Goal: Task Accomplishment & Management: Manage account settings

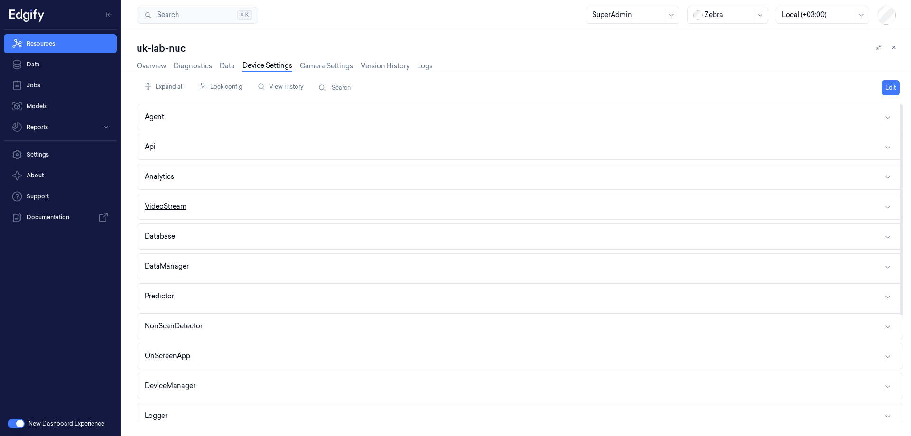
click at [186, 205] on div "VideoStream" at bounding box center [166, 207] width 42 height 10
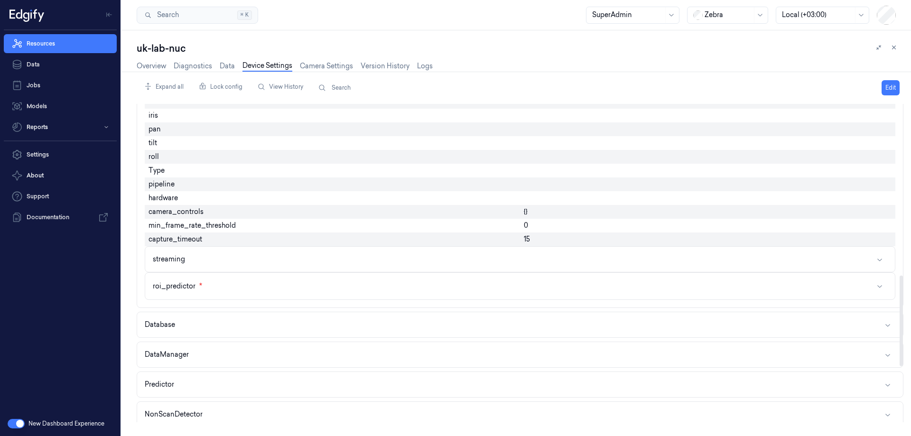
scroll to position [427, 0]
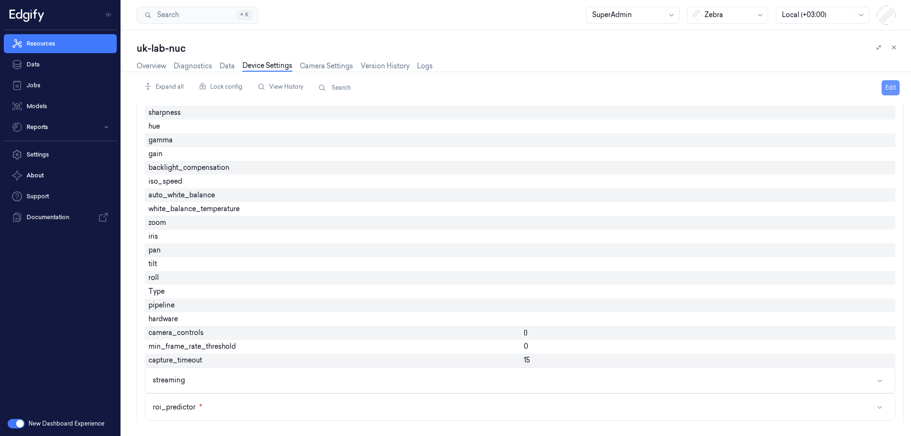
click at [888, 89] on button "Edit" at bounding box center [891, 87] width 18 height 15
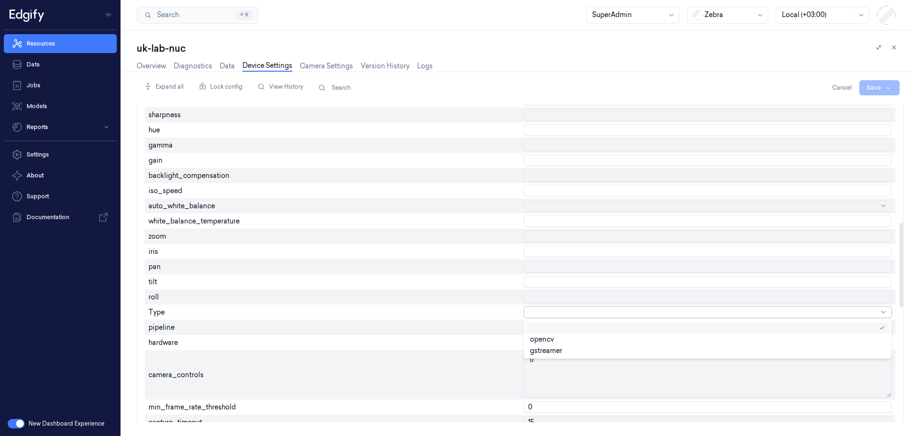
click at [541, 311] on div at bounding box center [703, 313] width 346 height 10
click at [492, 323] on div "pipeline" at bounding box center [332, 327] width 375 height 15
click at [536, 312] on div at bounding box center [703, 313] width 346 height 10
click at [543, 353] on div "gstreamer" at bounding box center [546, 351] width 32 height 10
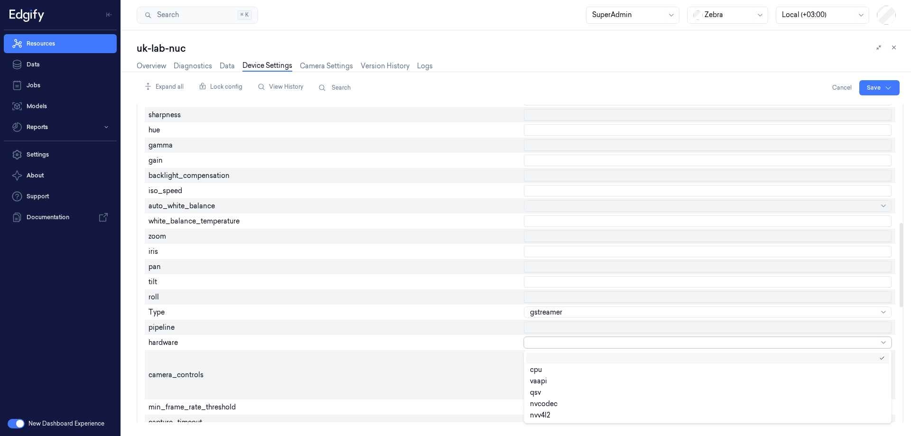
click at [546, 347] on div at bounding box center [703, 343] width 346 height 10
click at [547, 384] on div "vaapi" at bounding box center [707, 380] width 363 height 11
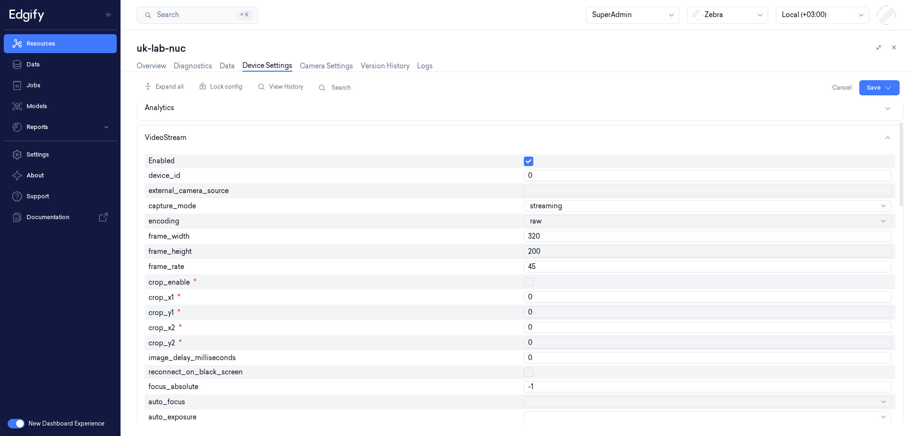
scroll to position [67, 0]
click at [878, 89] on html "Resources Data Jobs Models Reports Settings About Support Documentation New Das…" at bounding box center [455, 218] width 911 height 436
click at [833, 108] on div "Save to this device" at bounding box center [855, 108] width 84 height 16
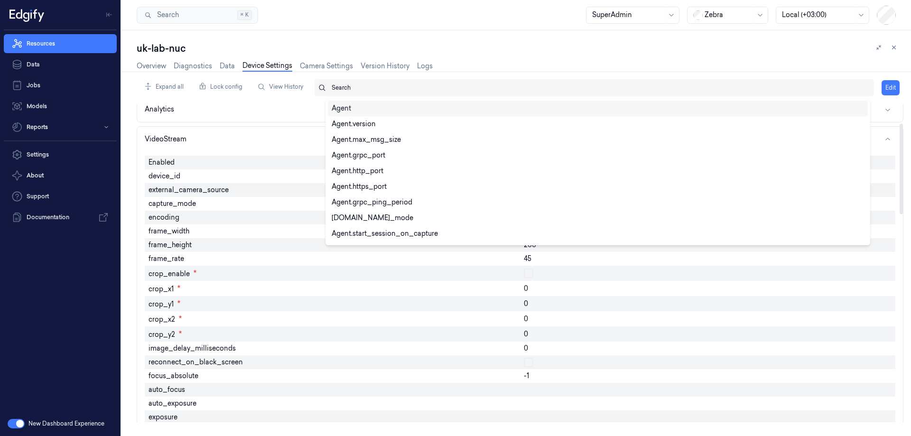
click at [505, 83] on div "Search" at bounding box center [599, 87] width 535 height 17
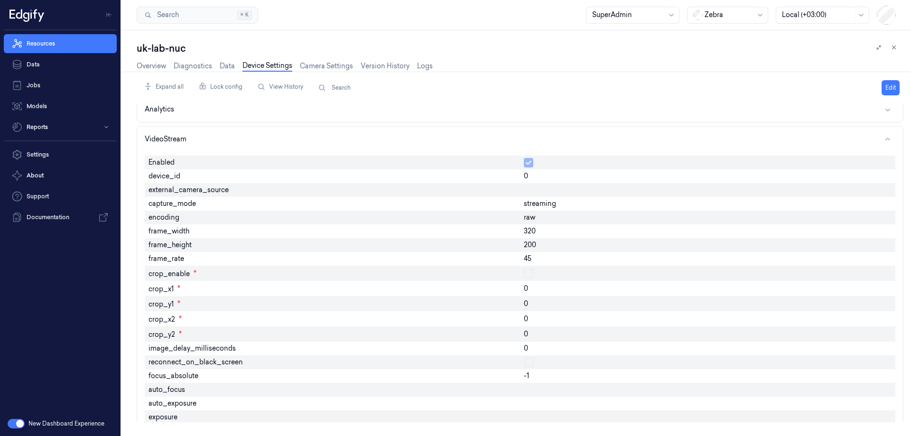
click at [512, 62] on div "Overview Diagnostics Data Device Settings Camera Settings Version History Logs" at bounding box center [520, 67] width 767 height 24
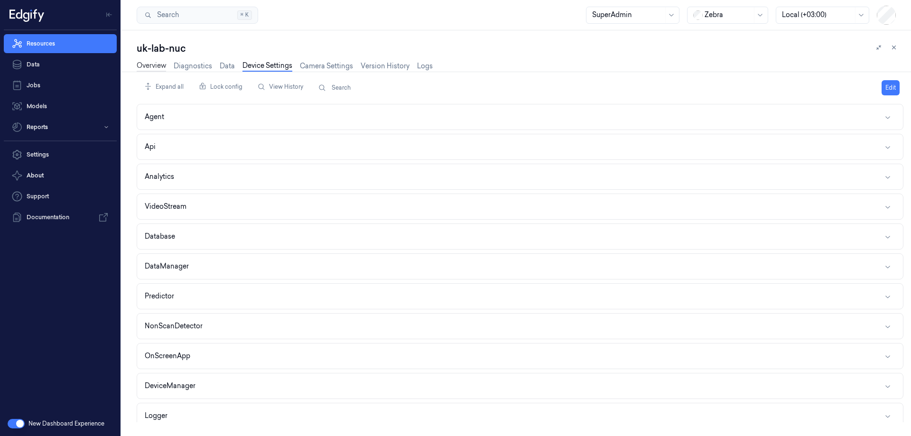
click at [158, 66] on link "Overview" at bounding box center [151, 66] width 29 height 11
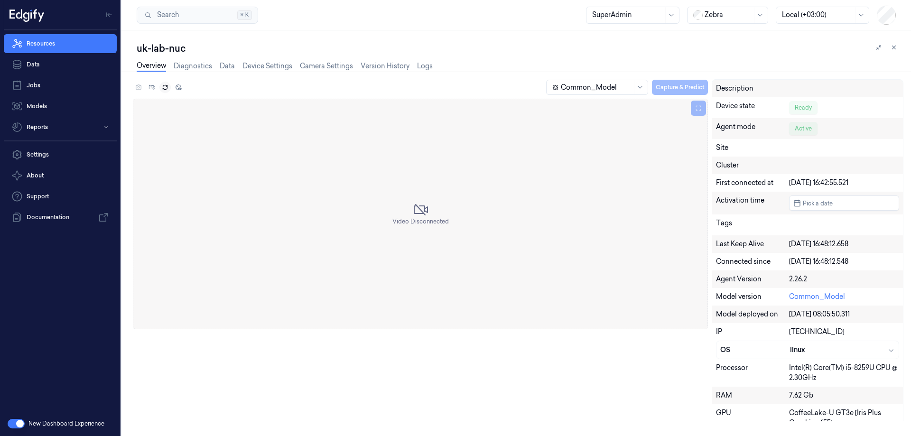
click at [166, 87] on icon at bounding box center [165, 87] width 7 height 7
click at [284, 70] on link "Device Settings" at bounding box center [268, 66] width 50 height 11
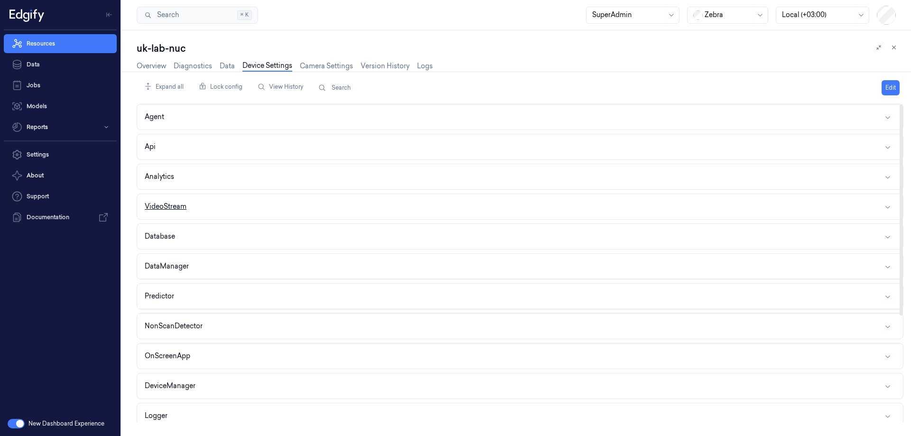
click at [208, 210] on button "VideoStream" at bounding box center [520, 206] width 766 height 25
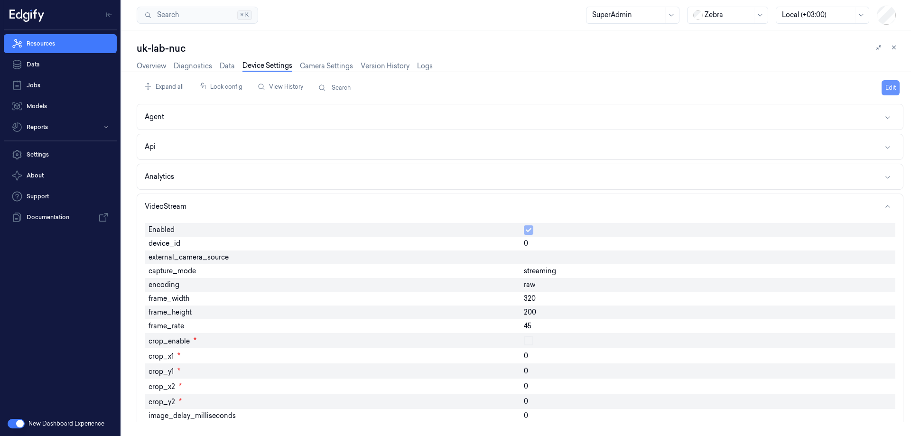
click at [888, 86] on button "Edit" at bounding box center [891, 87] width 18 height 15
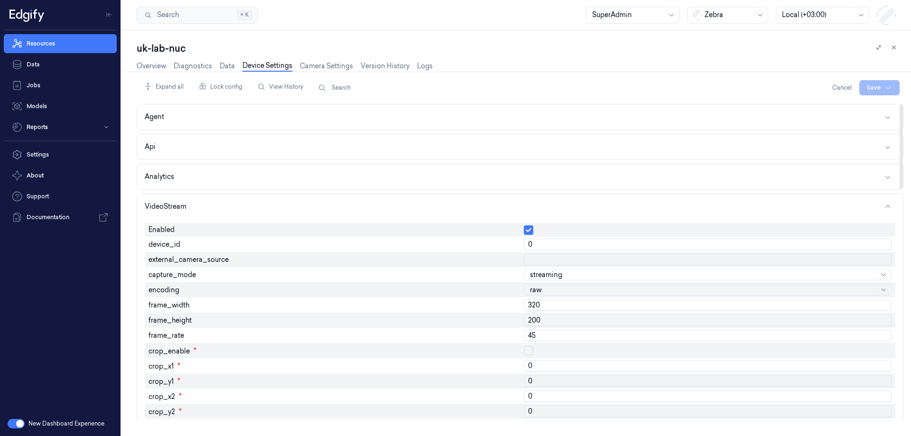
drag, startPoint x: 548, startPoint y: 244, endPoint x: 497, endPoint y: 244, distance: 50.3
type input "1"
click at [876, 82] on html "Resources Data Jobs Models Reports Settings About Support Documentation New Das…" at bounding box center [455, 218] width 911 height 436
click at [851, 110] on div "Save to this device" at bounding box center [855, 108] width 84 height 16
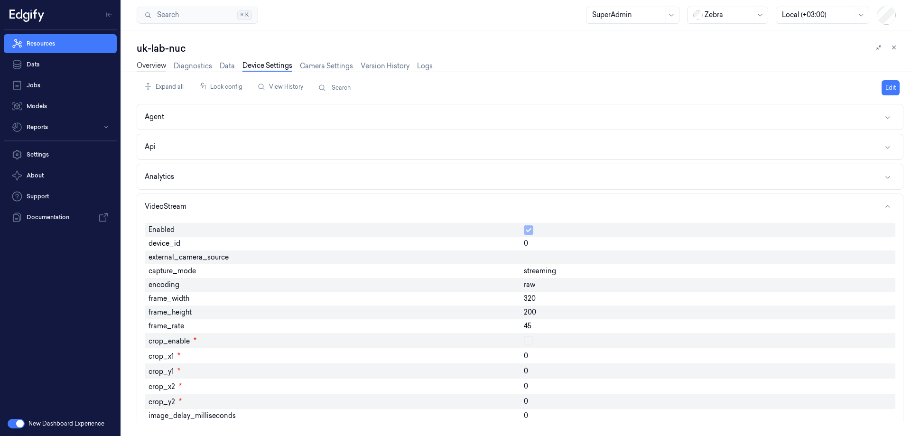
click at [148, 68] on link "Overview" at bounding box center [151, 66] width 29 height 11
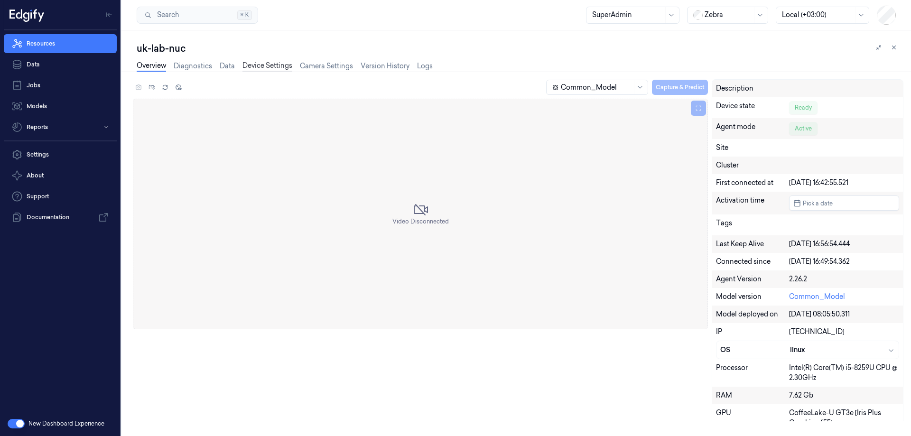
click at [269, 65] on link "Device Settings" at bounding box center [268, 66] width 50 height 11
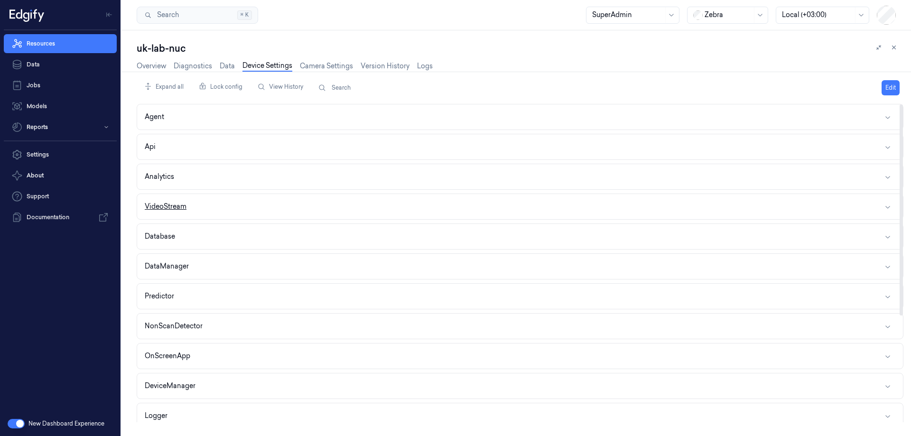
click at [186, 196] on button "VideoStream" at bounding box center [520, 206] width 766 height 25
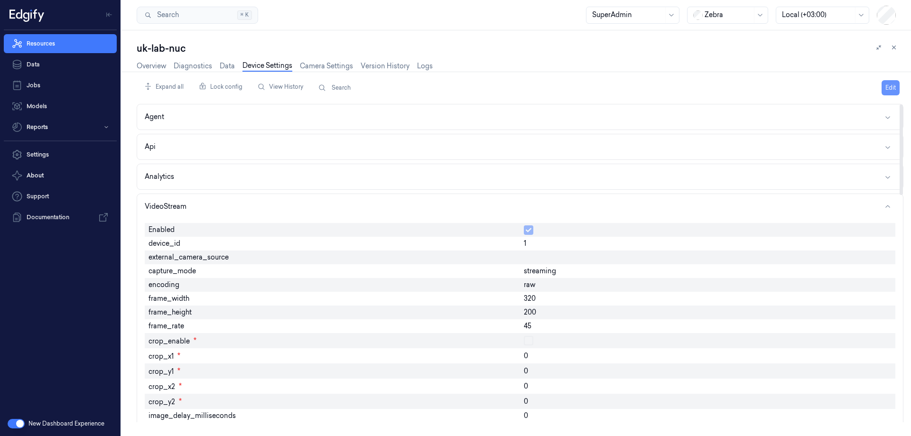
click at [895, 87] on button "Edit" at bounding box center [891, 87] width 18 height 15
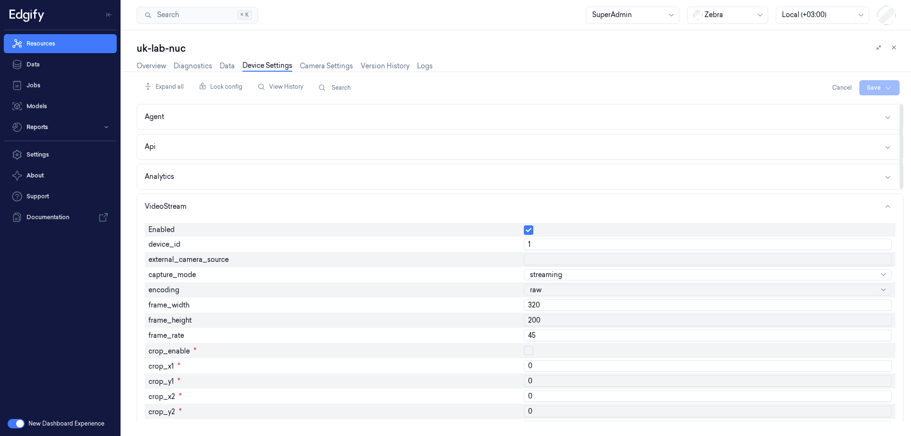
click at [571, 248] on input "1" at bounding box center [708, 244] width 368 height 11
type input "0"
click at [872, 84] on html "Resources Data Jobs Models Reports Settings About Support Documentation New Das…" at bounding box center [455, 218] width 911 height 436
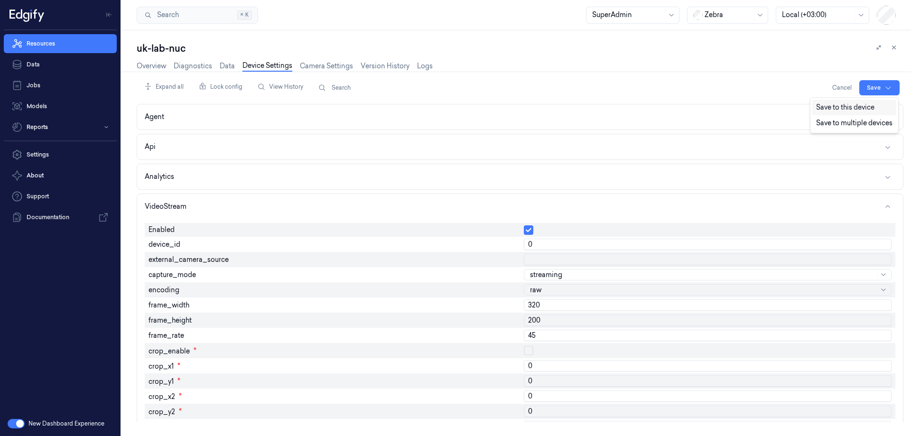
click at [841, 109] on div "Save to this device" at bounding box center [855, 108] width 84 height 16
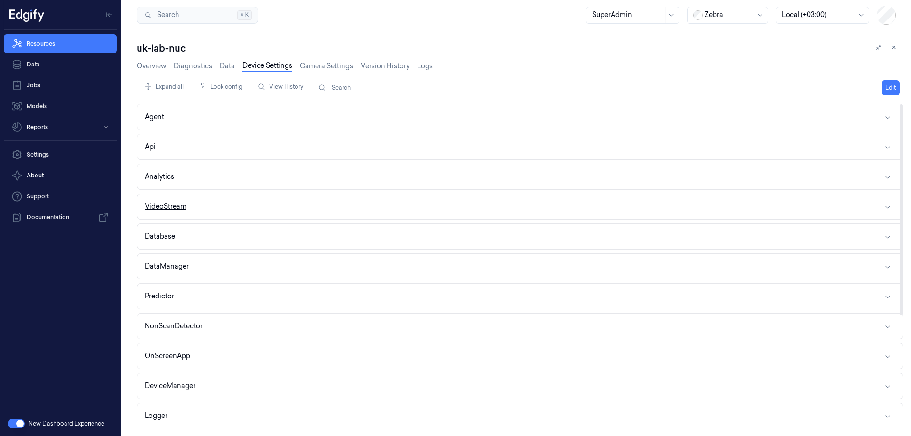
click at [207, 216] on button "VideoStream" at bounding box center [520, 206] width 766 height 25
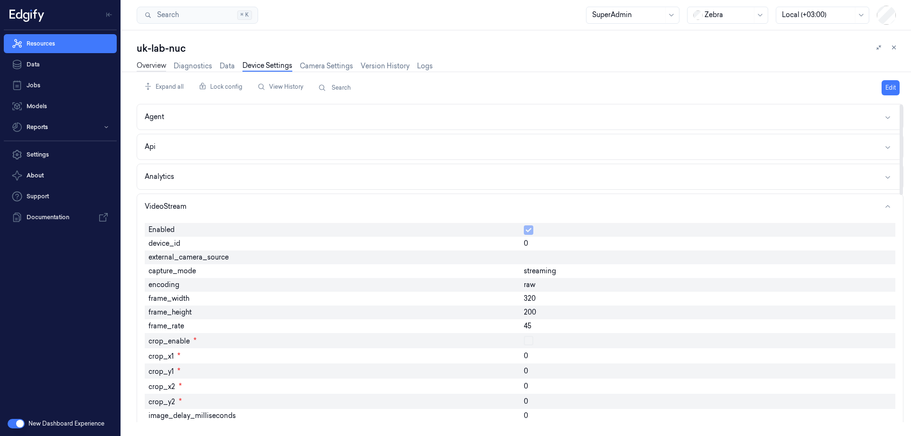
click at [154, 63] on link "Overview" at bounding box center [151, 66] width 29 height 11
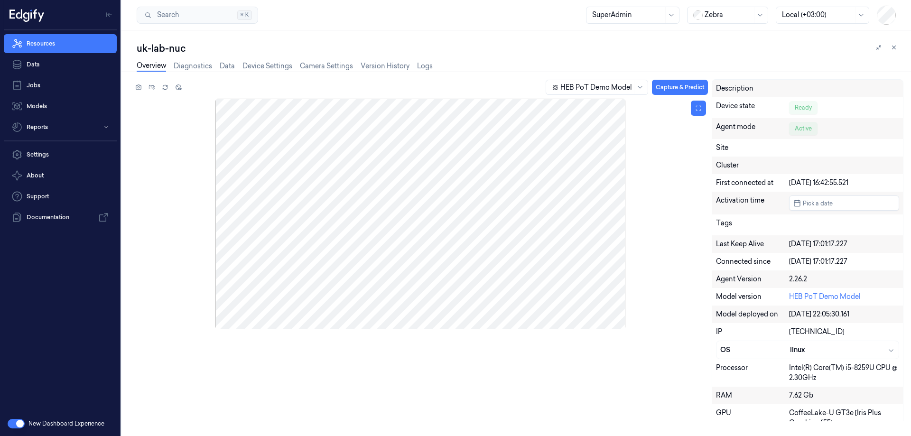
click at [480, 268] on div at bounding box center [420, 214] width 575 height 231
click at [389, 198] on div at bounding box center [420, 214] width 575 height 231
click at [392, 198] on div at bounding box center [420, 214] width 575 height 231
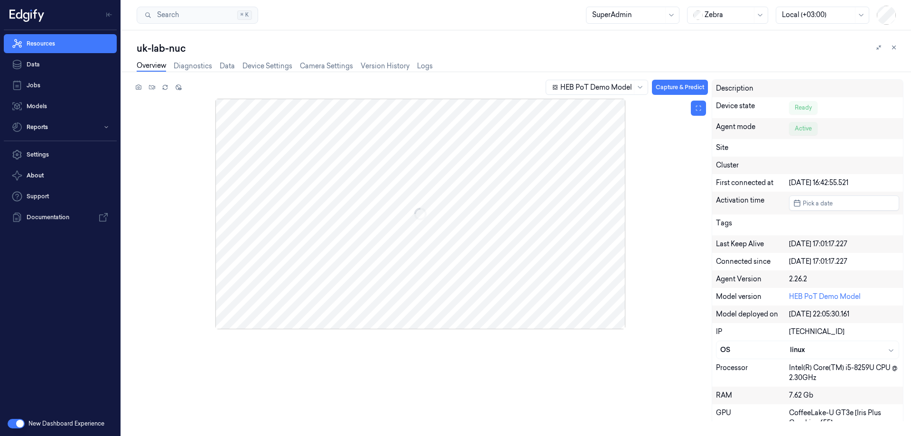
click at [392, 197] on div at bounding box center [420, 214] width 575 height 231
click at [393, 197] on div at bounding box center [420, 214] width 575 height 231
click at [393, 198] on div at bounding box center [420, 214] width 575 height 231
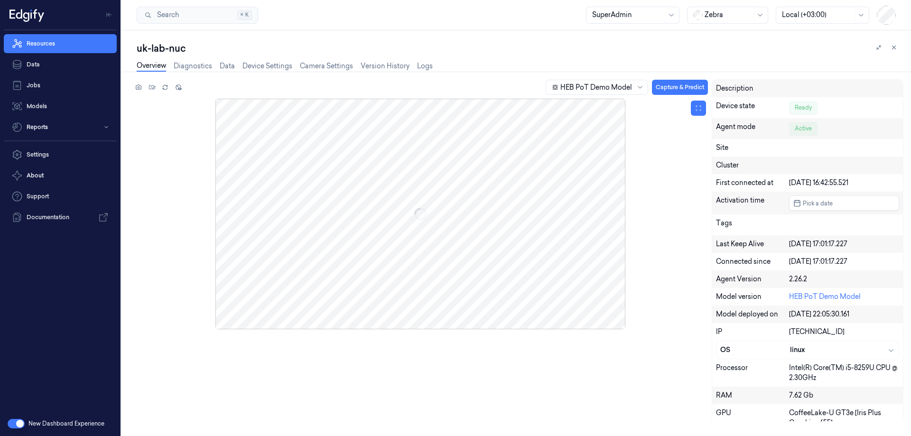
click at [401, 200] on div at bounding box center [420, 214] width 575 height 231
click at [287, 66] on link "Device Settings" at bounding box center [268, 66] width 50 height 11
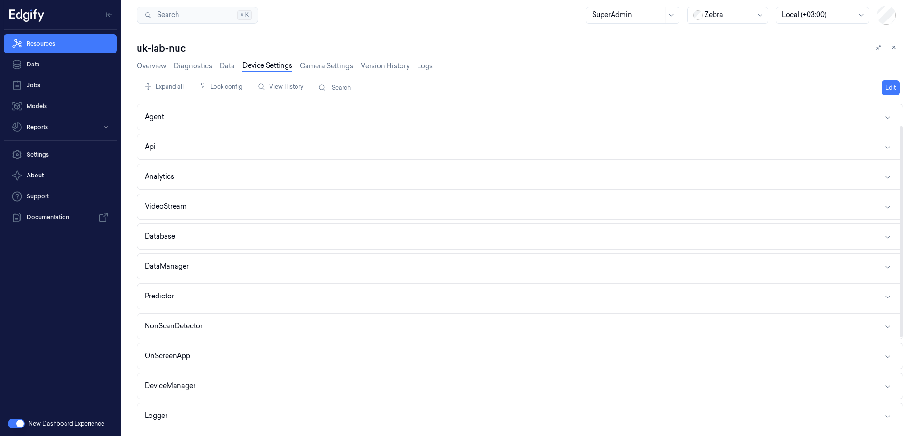
scroll to position [47, 0]
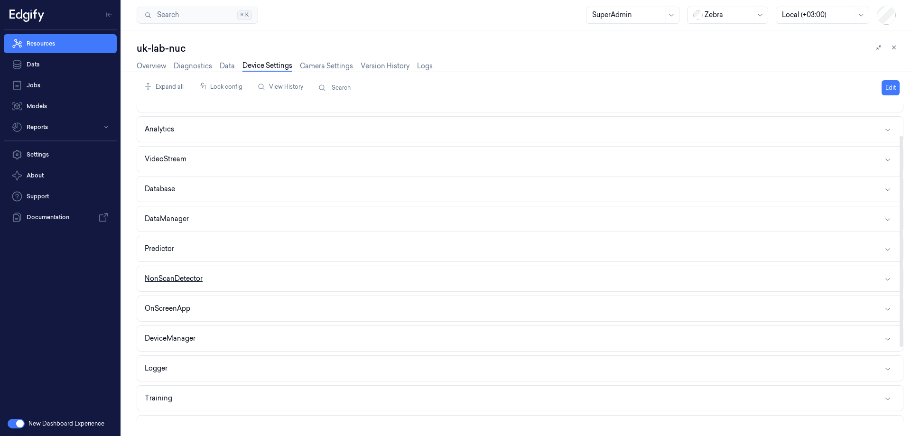
click at [228, 285] on button "NonScanDetector" at bounding box center [520, 278] width 766 height 25
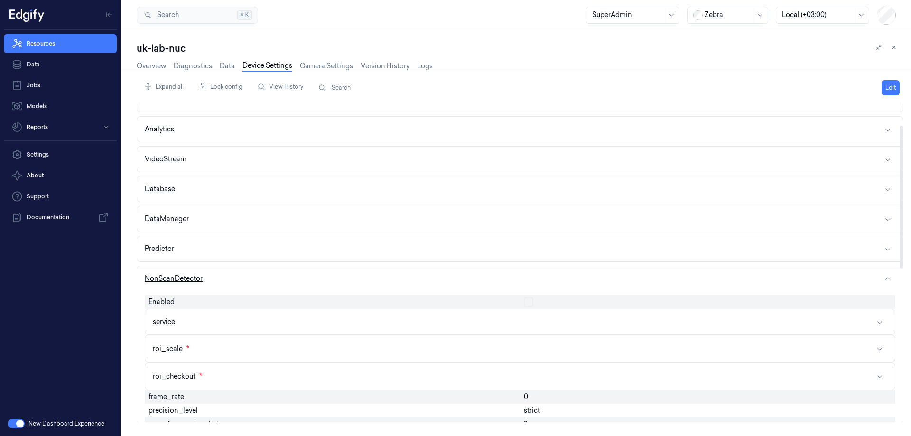
click at [186, 278] on div "NonScanDetector" at bounding box center [174, 279] width 58 height 10
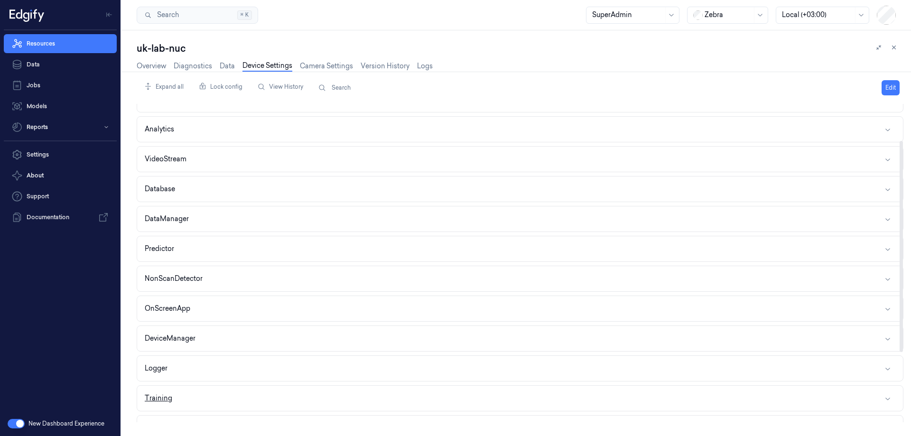
scroll to position [160, 0]
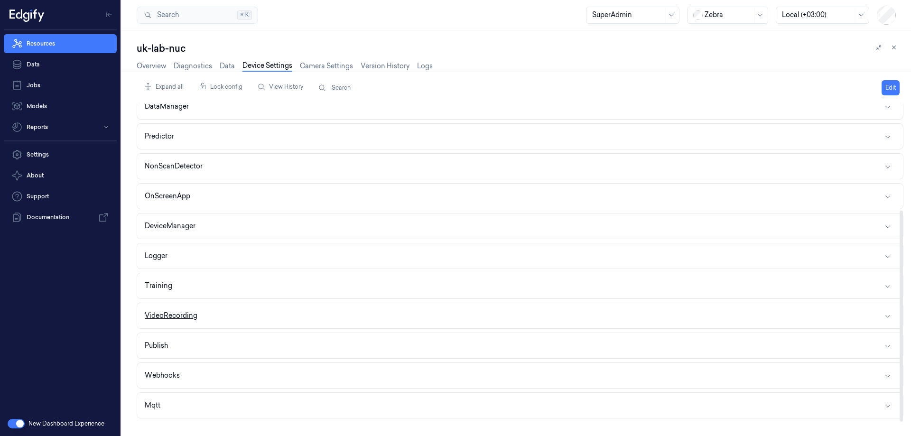
click at [186, 322] on button "VideoRecording" at bounding box center [520, 315] width 766 height 25
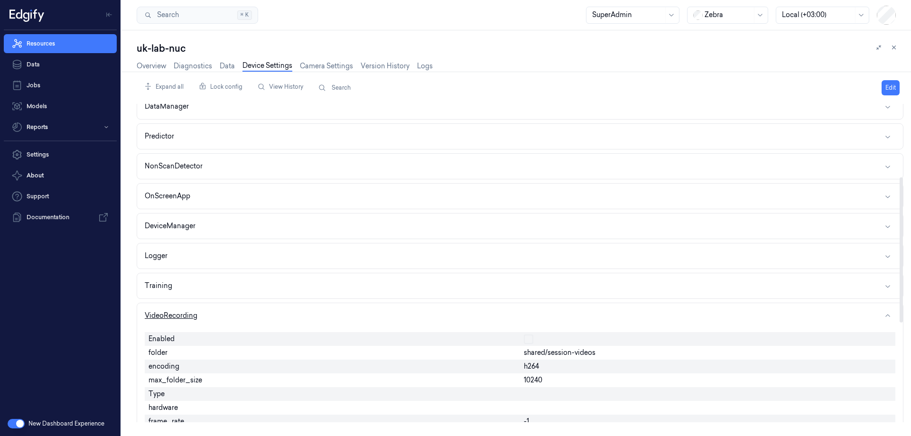
click at [205, 320] on button "VideoRecording" at bounding box center [520, 315] width 766 height 25
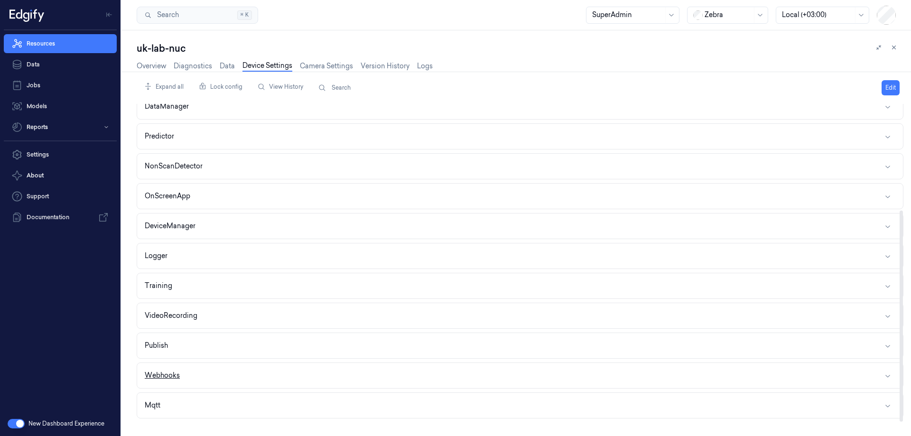
click at [188, 368] on button "Webhooks" at bounding box center [520, 375] width 766 height 25
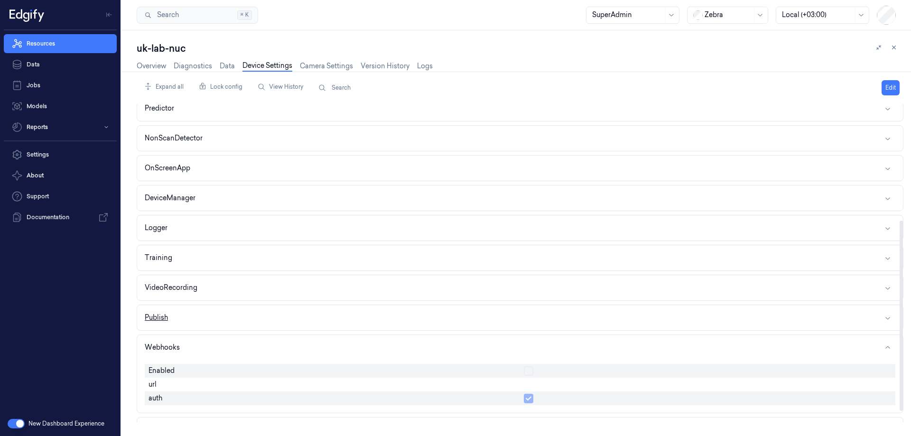
scroll to position [213, 0]
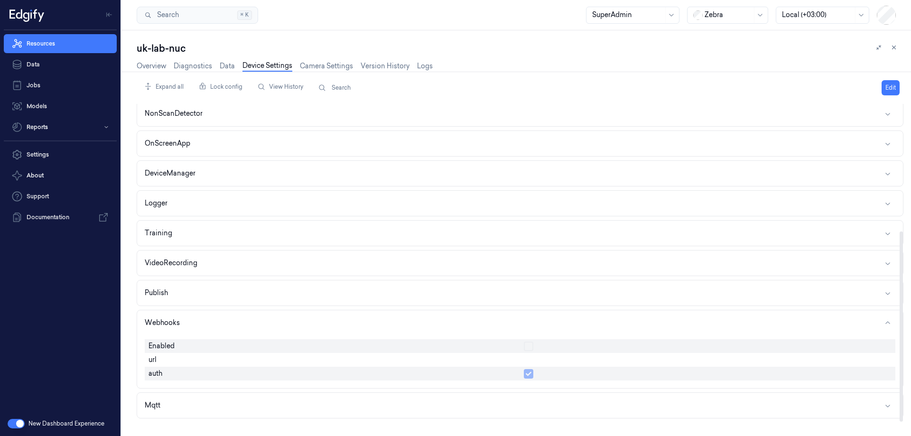
click at [889, 86] on button "Edit" at bounding box center [891, 87] width 18 height 15
click at [527, 342] on button "button" at bounding box center [528, 346] width 9 height 9
click at [535, 365] on input "text" at bounding box center [708, 360] width 368 height 11
click at [530, 356] on input "text" at bounding box center [708, 359] width 368 height 11
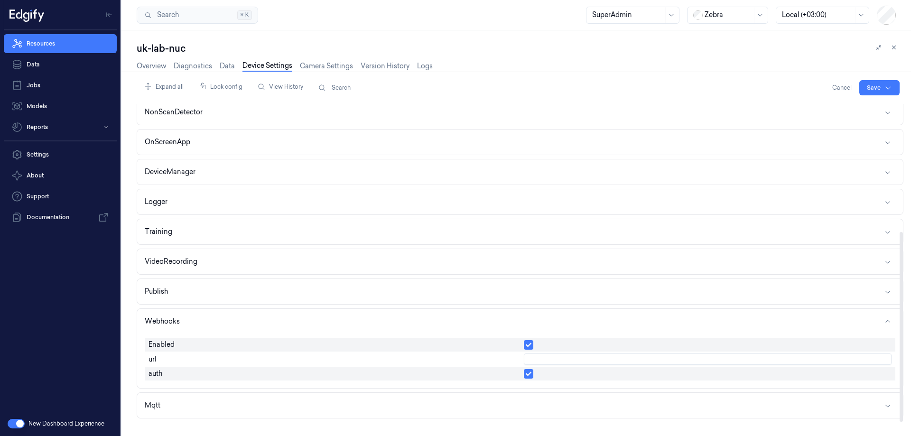
click at [541, 361] on input "text" at bounding box center [708, 359] width 368 height 11
click at [600, 361] on input "http://10.0.10.254/" at bounding box center [708, 359] width 368 height 11
type input "[URL][TECHNICAL_ID]"
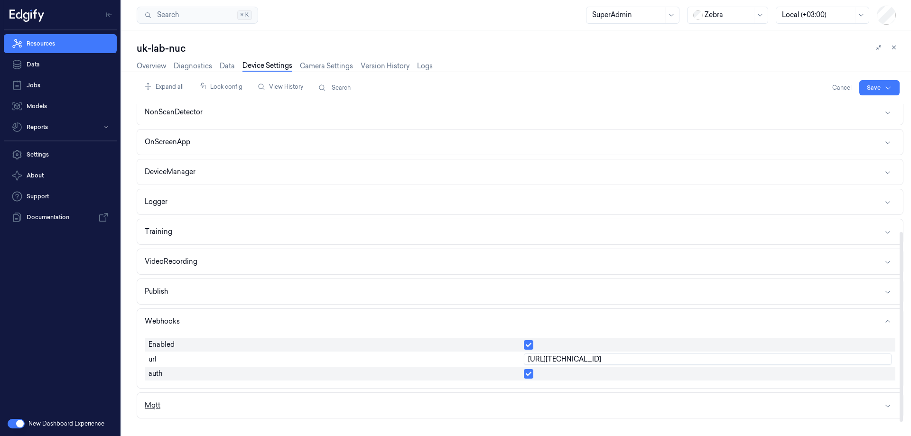
click at [151, 410] on div "Mqtt" at bounding box center [153, 406] width 16 height 10
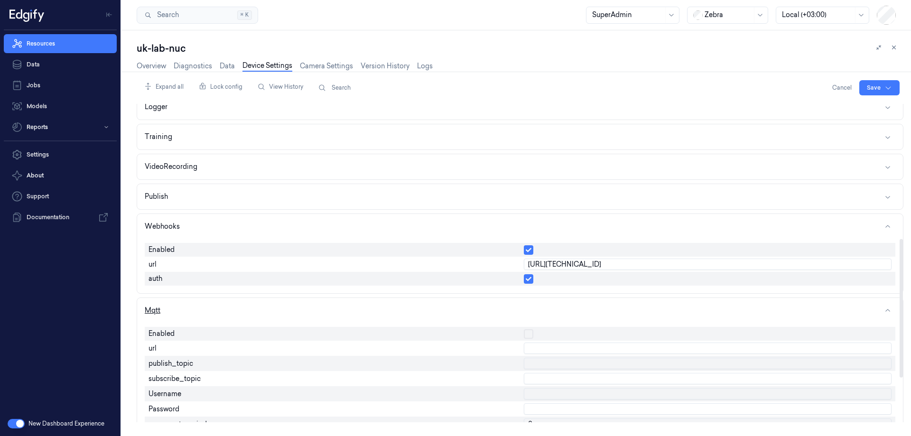
click at [157, 310] on div "Mqtt" at bounding box center [153, 311] width 16 height 10
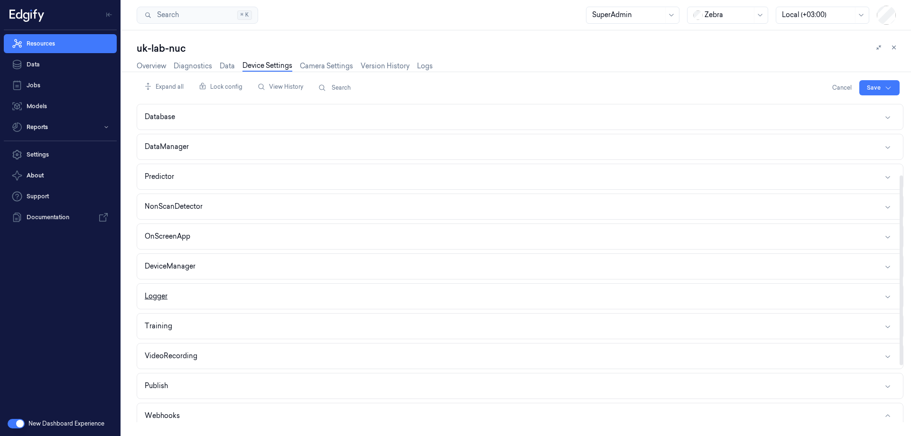
scroll to position [119, 0]
click at [159, 295] on div "Logger" at bounding box center [156, 297] width 23 height 10
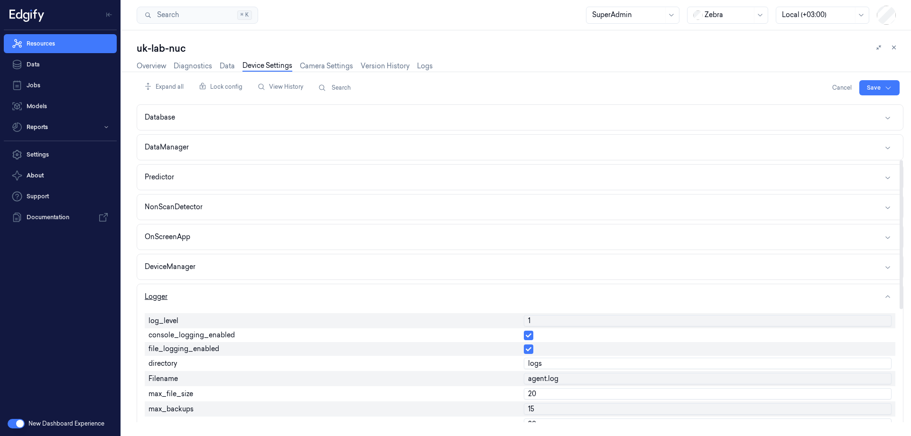
click at [159, 291] on button "Logger" at bounding box center [520, 296] width 766 height 25
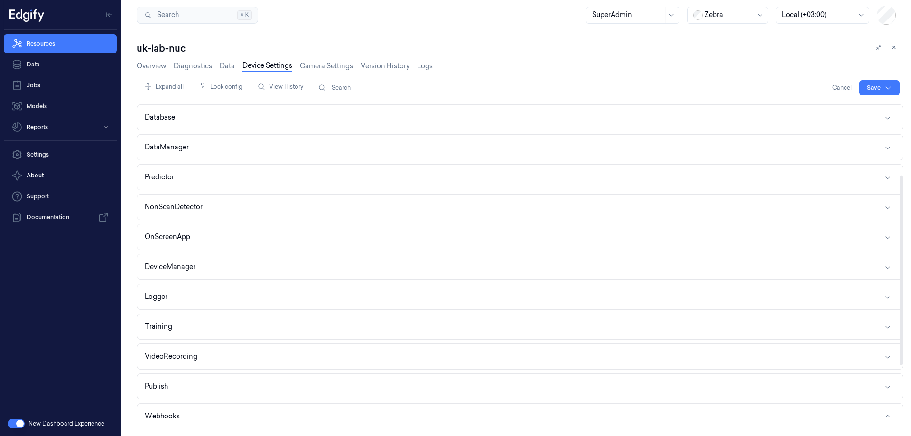
click at [162, 234] on div "OnScreenApp" at bounding box center [168, 237] width 46 height 10
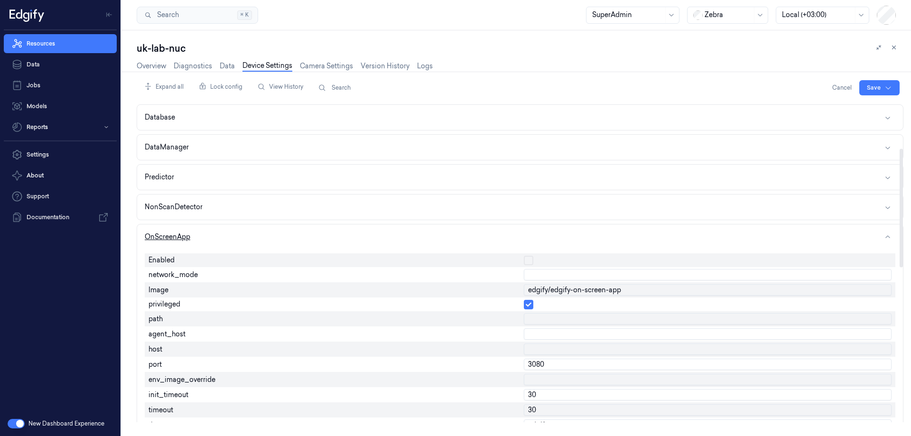
click at [163, 232] on button "OnScreenApp" at bounding box center [520, 237] width 766 height 25
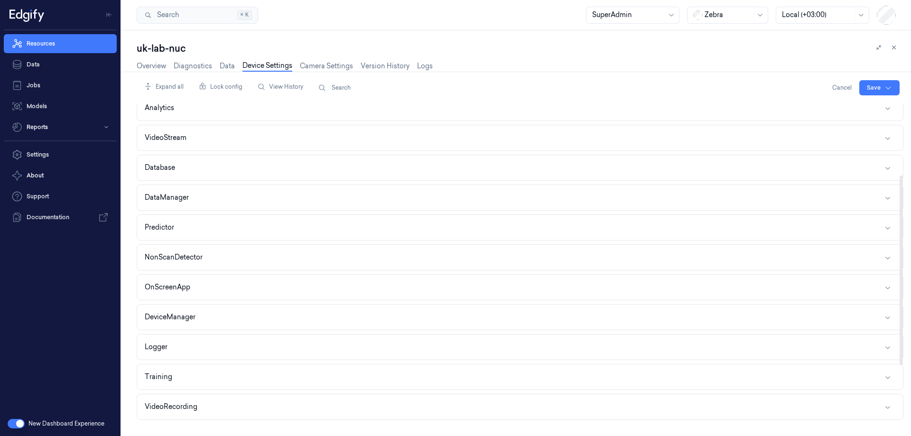
scroll to position [24, 0]
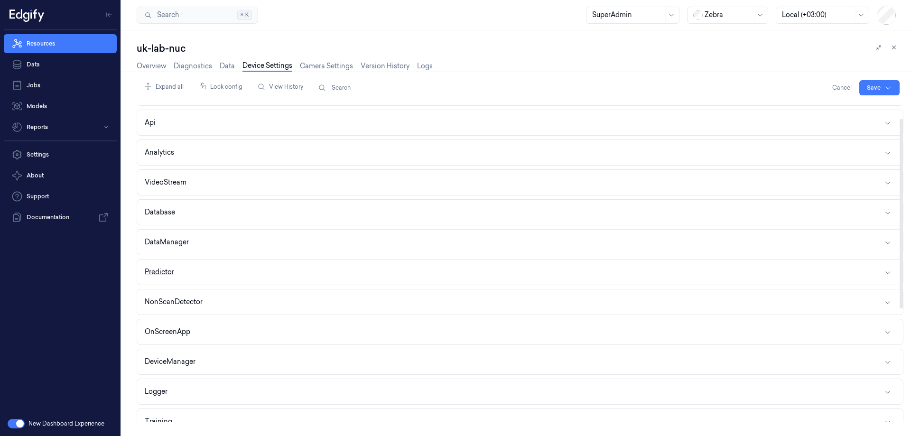
click at [173, 269] on div "Predictor" at bounding box center [159, 272] width 29 height 10
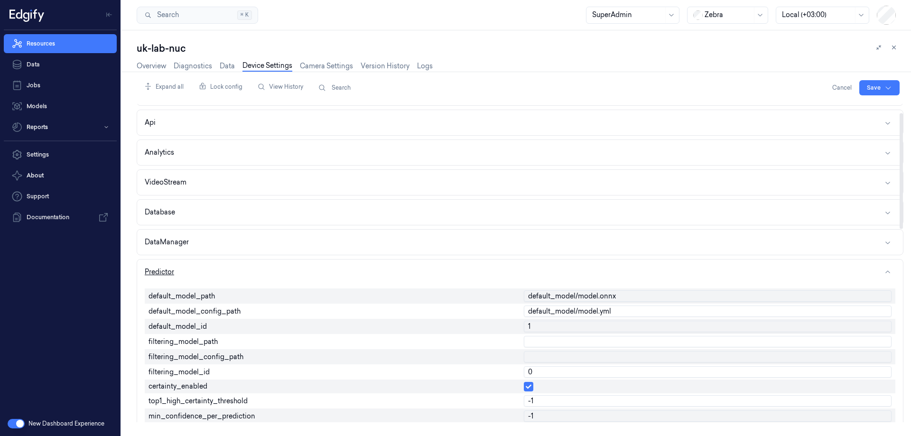
click at [169, 271] on div "Predictor" at bounding box center [159, 272] width 29 height 10
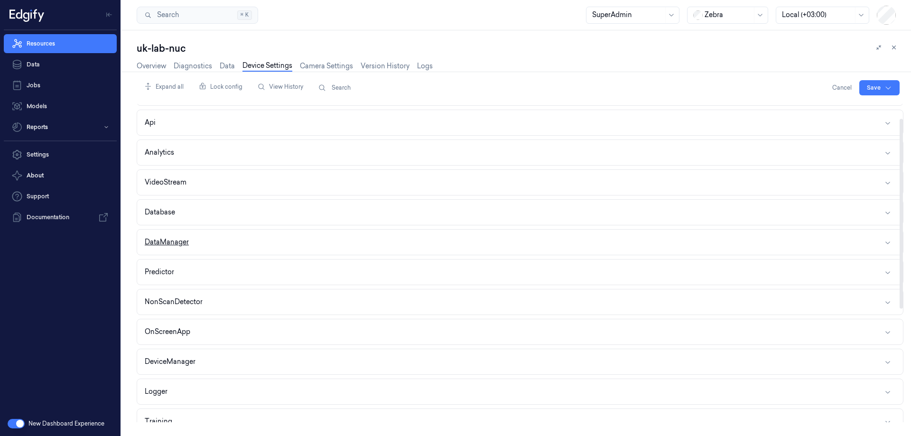
click at [181, 244] on div "DataManager" at bounding box center [167, 242] width 44 height 10
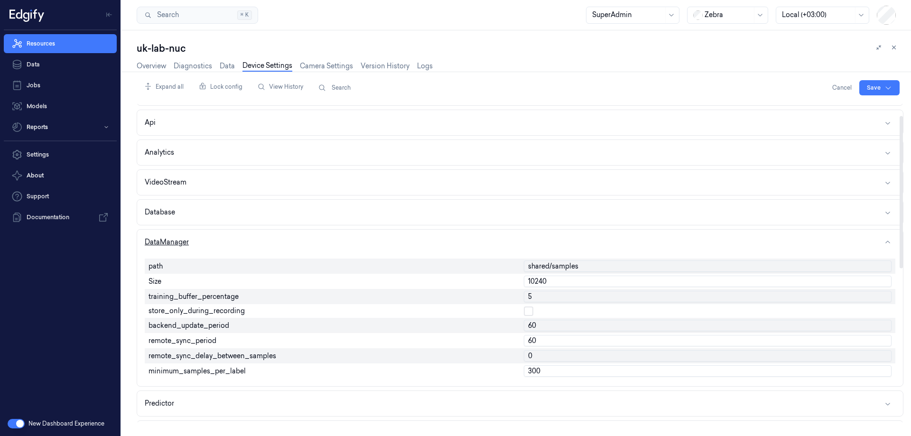
click at [183, 236] on button "DataManager" at bounding box center [520, 242] width 766 height 25
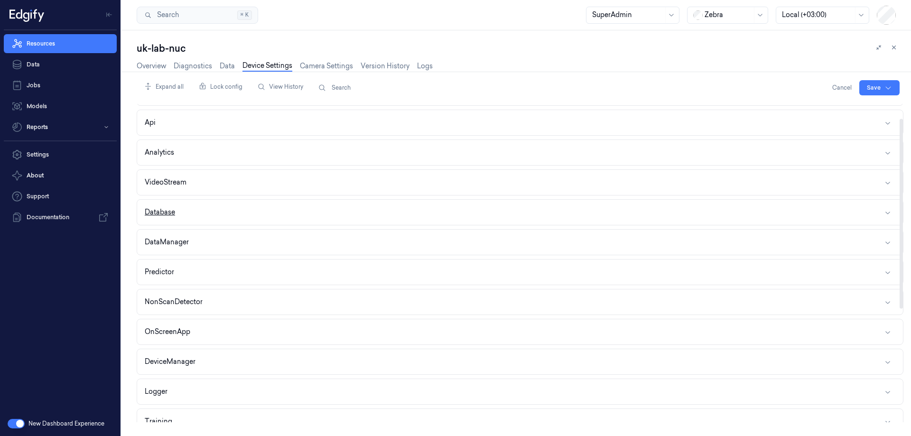
click at [179, 211] on button "Database" at bounding box center [520, 212] width 766 height 25
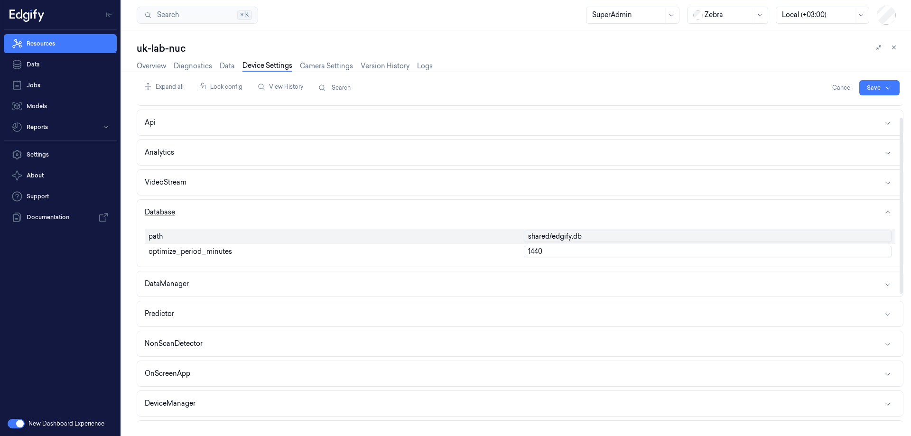
click at [169, 208] on div "Database" at bounding box center [160, 212] width 30 height 10
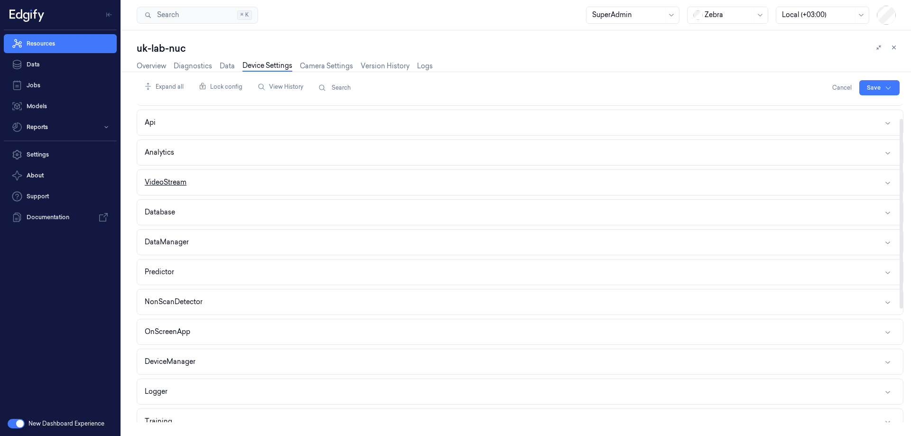
click at [181, 179] on div "VideoStream" at bounding box center [166, 183] width 42 height 10
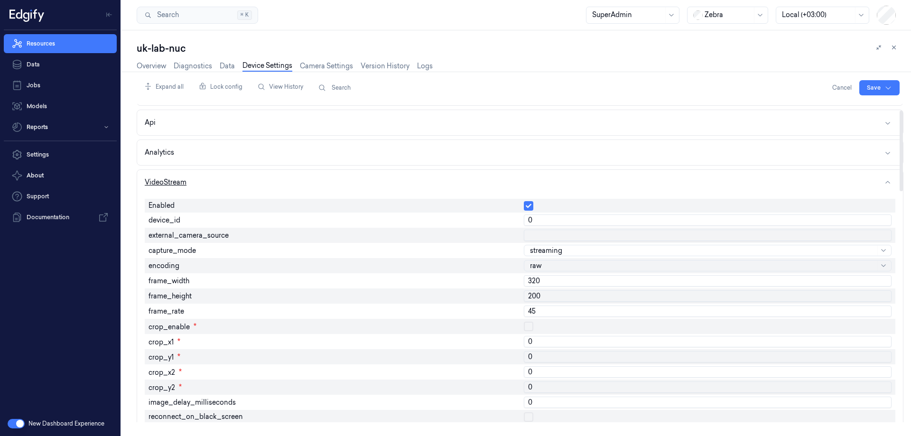
click at [183, 178] on div "VideoStream" at bounding box center [166, 183] width 42 height 10
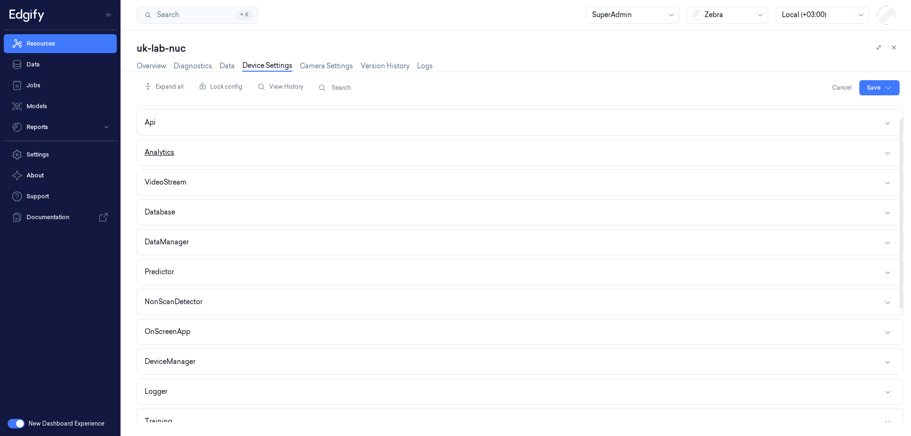
click at [186, 150] on button "Analytics" at bounding box center [520, 152] width 766 height 25
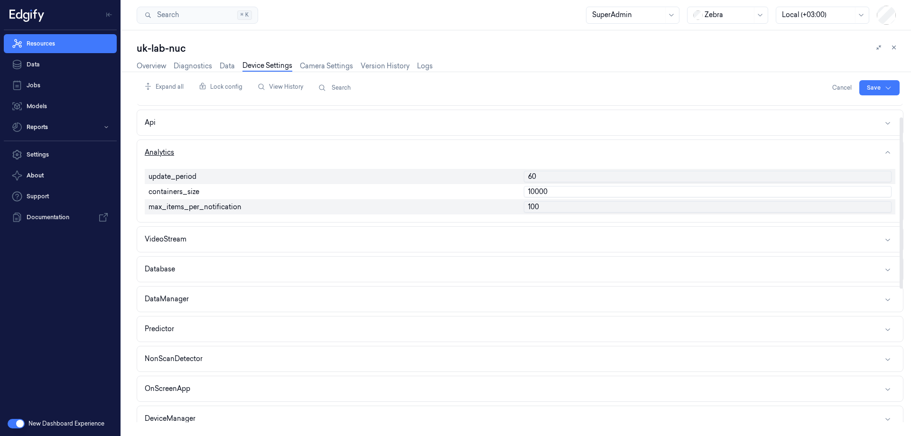
click at [186, 149] on button "Analytics" at bounding box center [520, 152] width 766 height 25
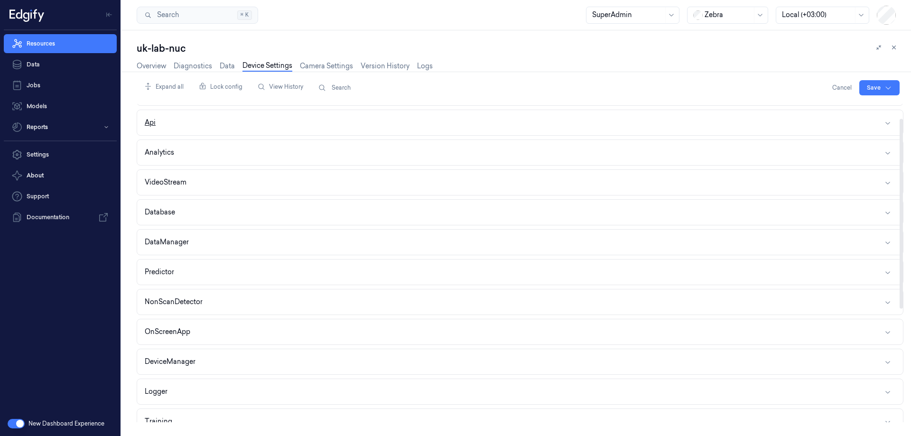
click at [184, 121] on button "Api" at bounding box center [520, 122] width 766 height 25
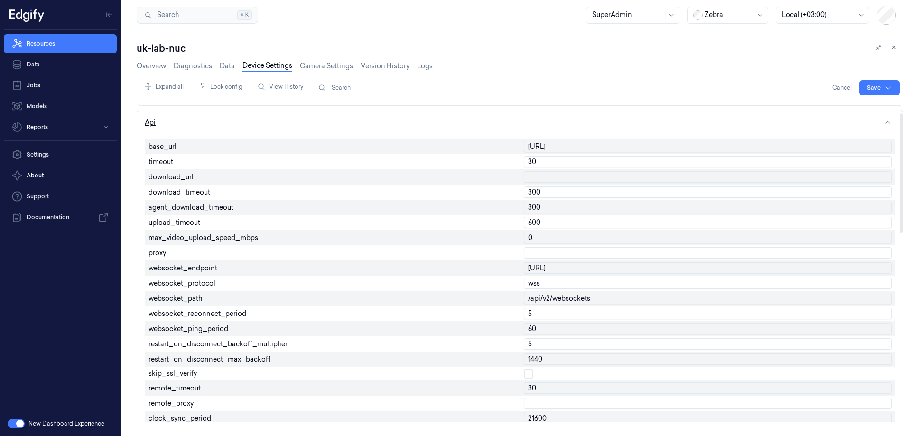
click at [184, 121] on button "Api" at bounding box center [520, 122] width 766 height 25
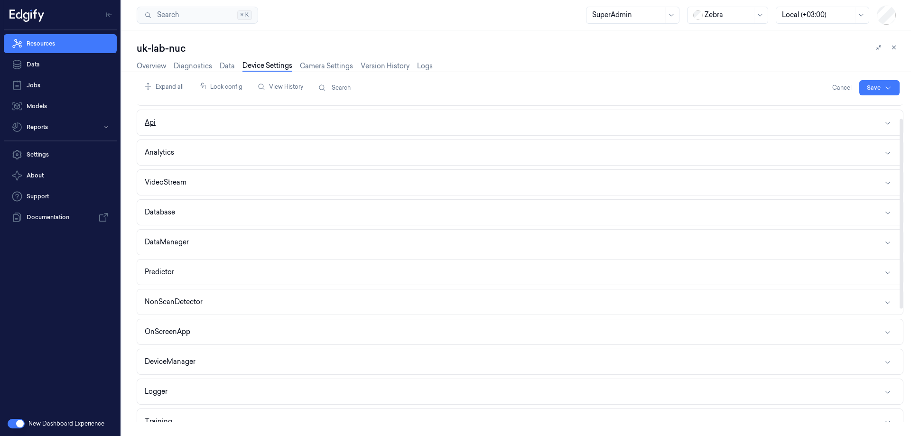
click at [184, 121] on button "Api" at bounding box center [520, 122] width 766 height 25
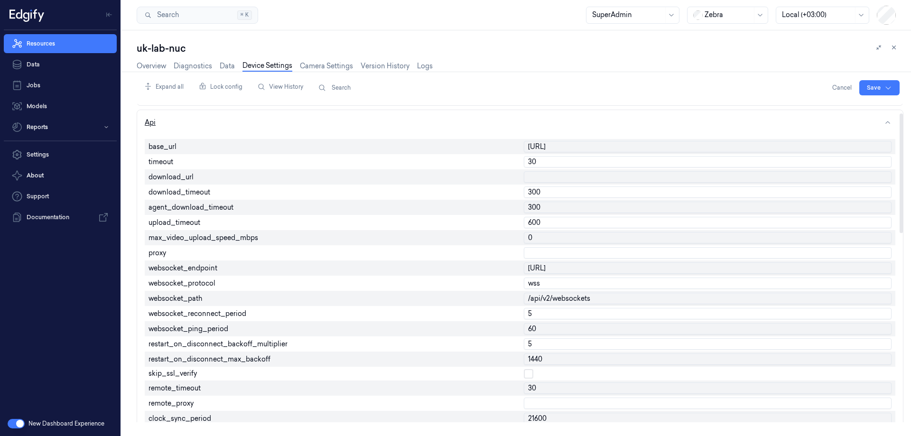
click at [184, 121] on button "Api" at bounding box center [520, 122] width 766 height 25
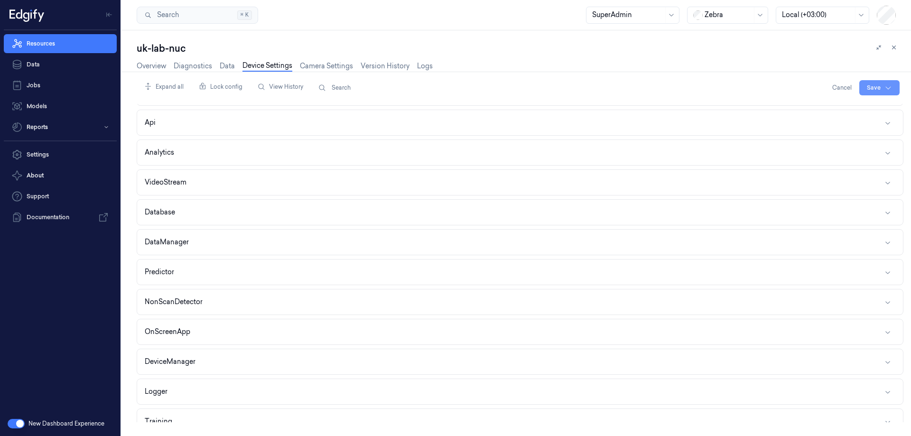
click at [875, 85] on html "Resources Data Jobs Models Reports Settings About Support Documentation New Das…" at bounding box center [455, 218] width 911 height 436
click at [854, 104] on div "Save to this device" at bounding box center [855, 108] width 84 height 16
click at [150, 66] on link "Overview" at bounding box center [151, 66] width 29 height 11
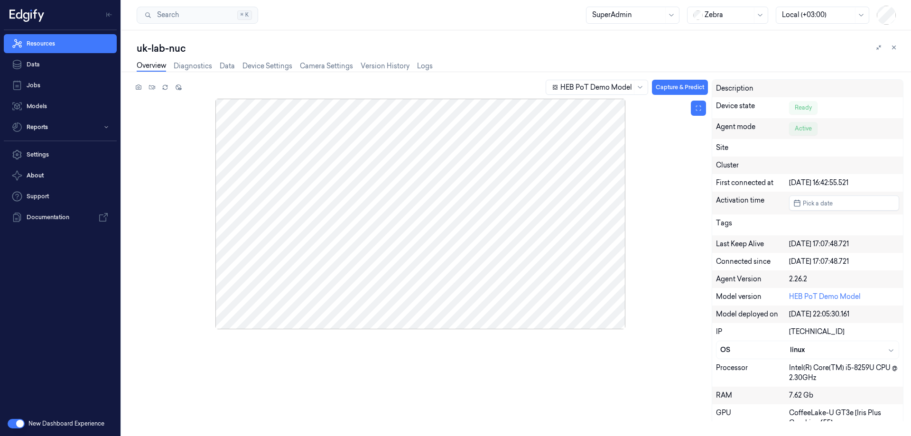
click at [491, 218] on div at bounding box center [420, 214] width 575 height 231
click at [19, 424] on button "button" at bounding box center [16, 423] width 17 height 9
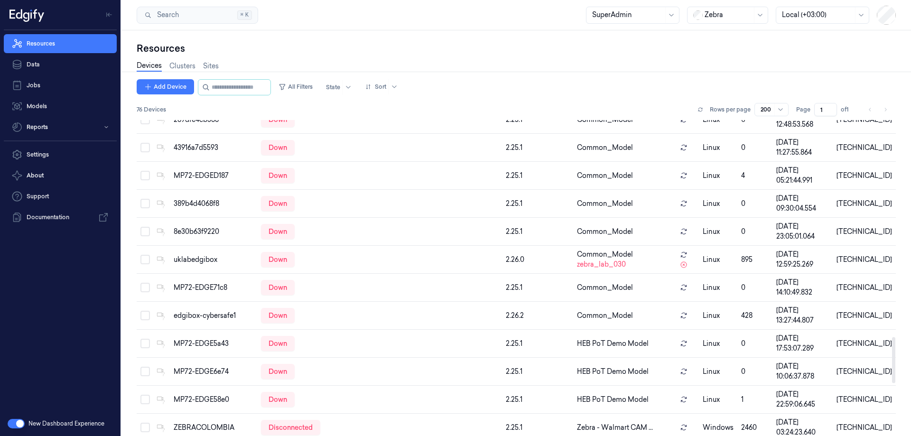
scroll to position [1838, 0]
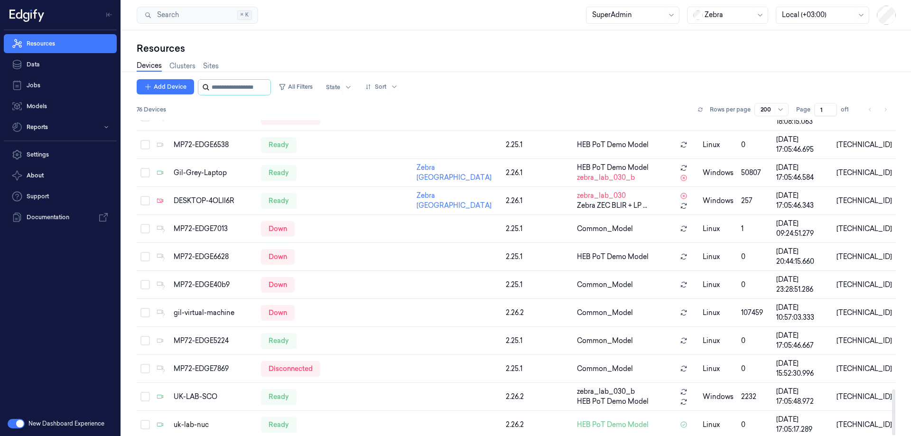
click at [220, 84] on input "string" at bounding box center [240, 87] width 57 height 15
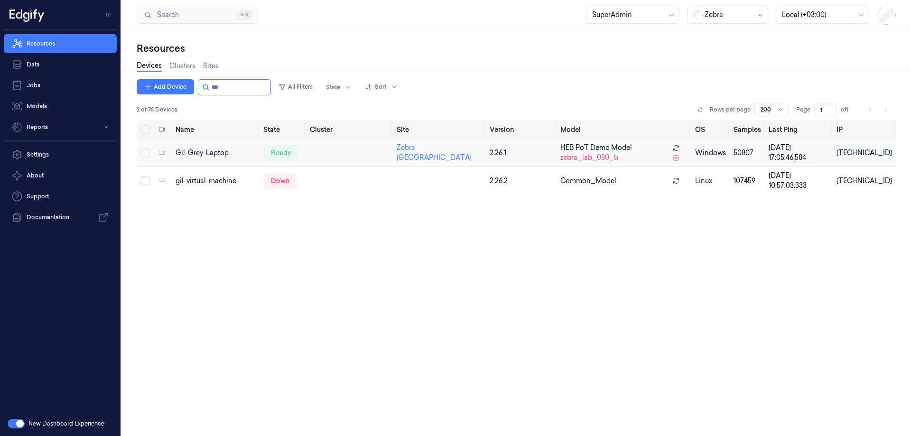
click at [218, 146] on td "Gil-Grey-Laptop" at bounding box center [215, 153] width 87 height 28
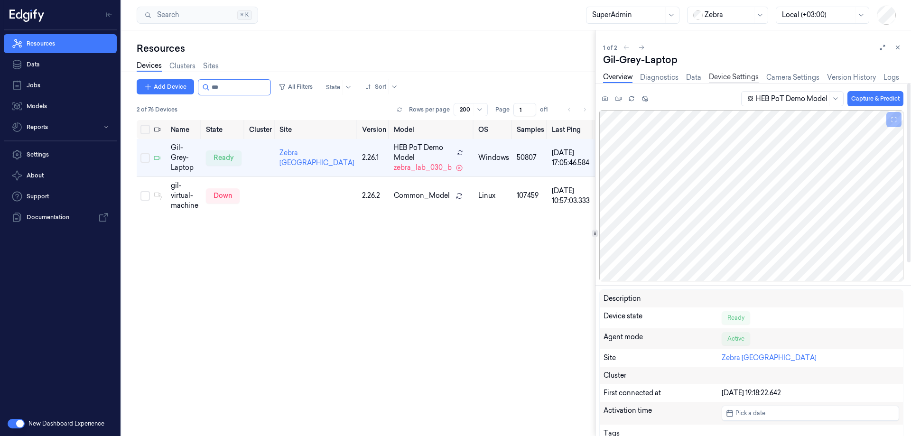
click at [735, 77] on link "Device Settings" at bounding box center [734, 77] width 50 height 11
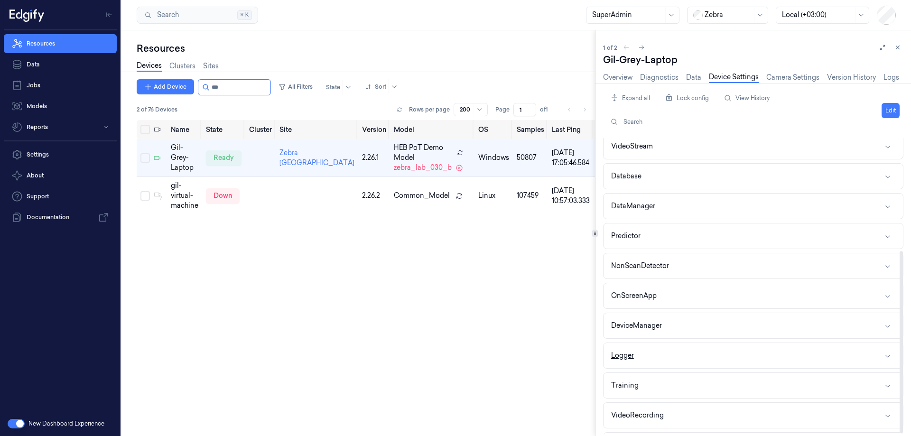
scroll to position [183, 0]
click at [677, 378] on button "Webhooks" at bounding box center [754, 387] width 300 height 25
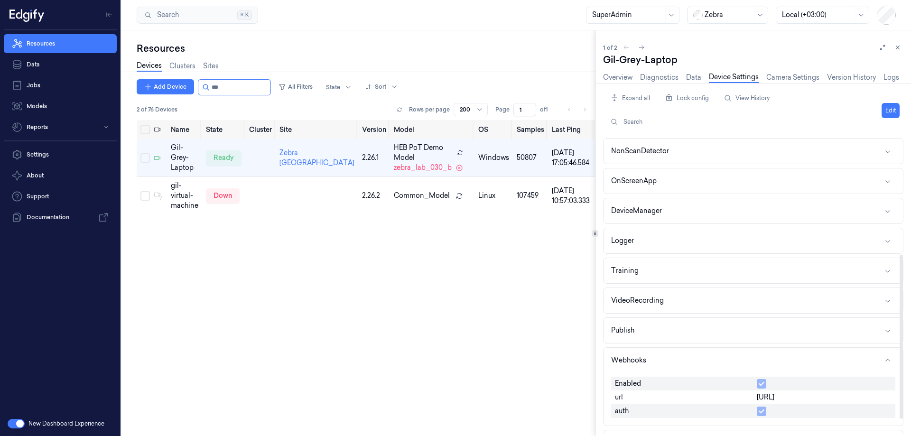
scroll to position [235, 0]
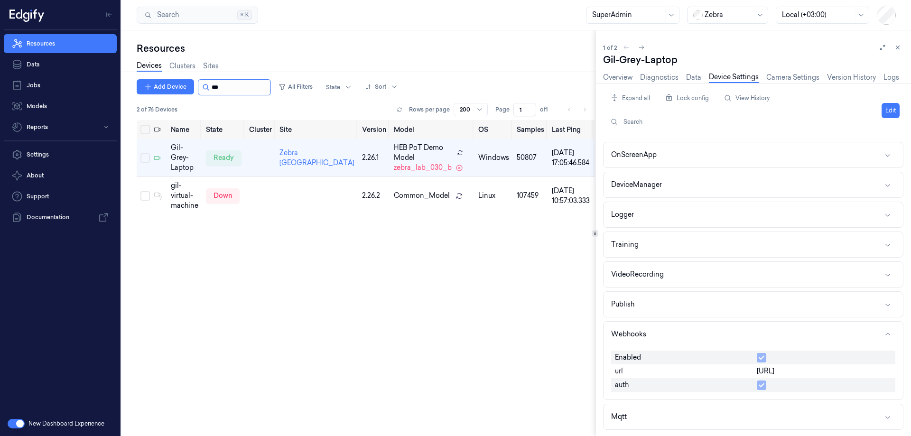
click at [238, 88] on input "string" at bounding box center [240, 87] width 57 height 15
type input "***"
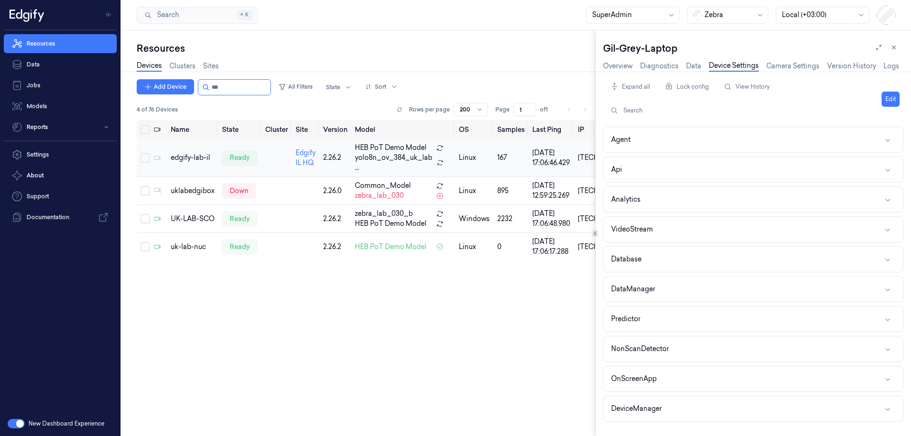
click at [195, 164] on td "edgify-lab-il" at bounding box center [192, 158] width 51 height 38
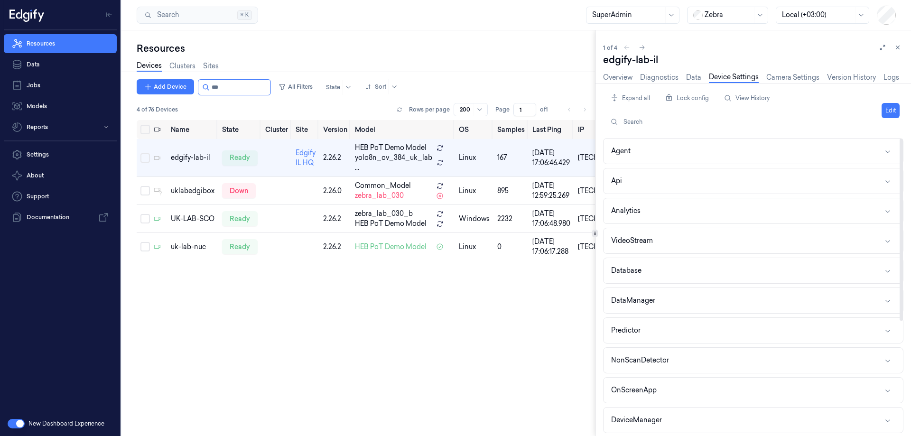
scroll to position [183, 0]
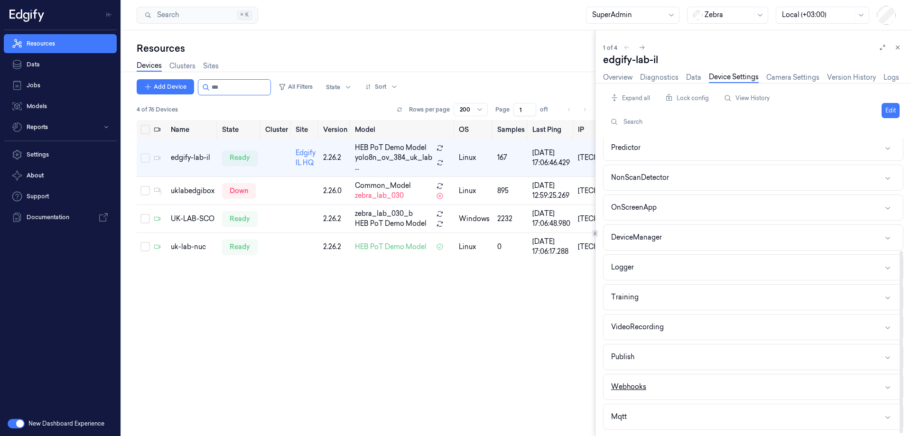
click at [656, 384] on button "Webhooks" at bounding box center [754, 387] width 300 height 25
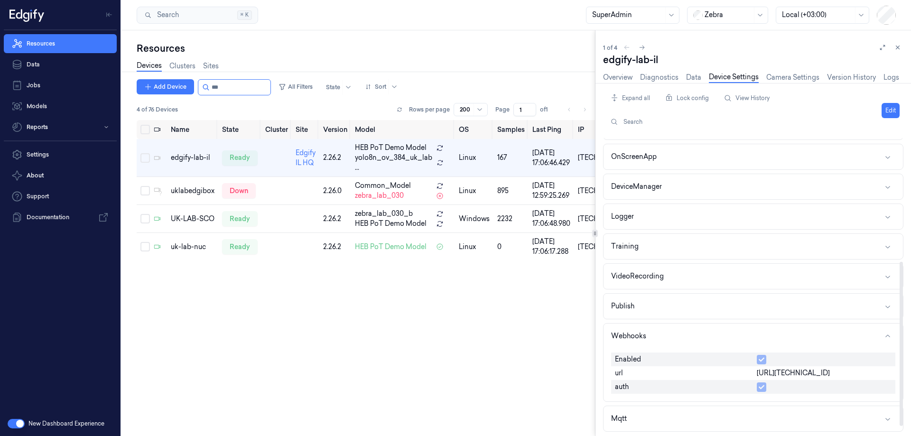
scroll to position [235, 0]
click at [172, 309] on div "Name State Cluster Site Version Model OS Samples Last Ping IP edgify-lab-il rea…" at bounding box center [366, 274] width 459 height 309
click at [195, 246] on div "uk-lab-nuc" at bounding box center [193, 247] width 44 height 10
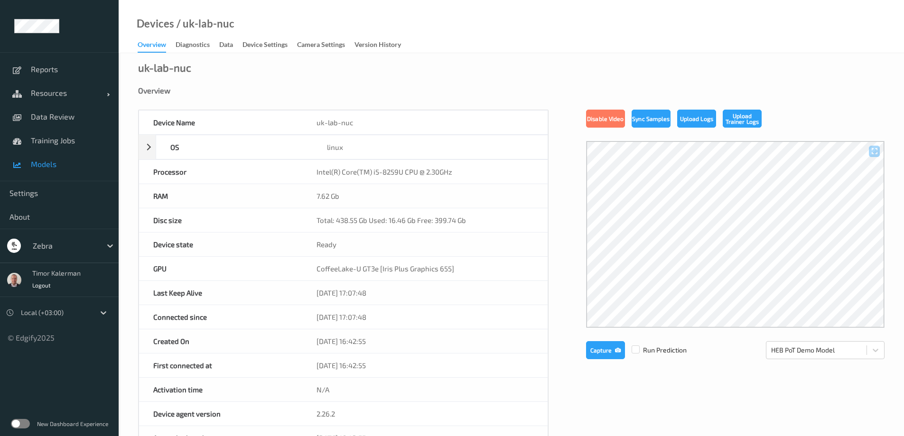
click at [62, 169] on link "Models" at bounding box center [59, 164] width 119 height 24
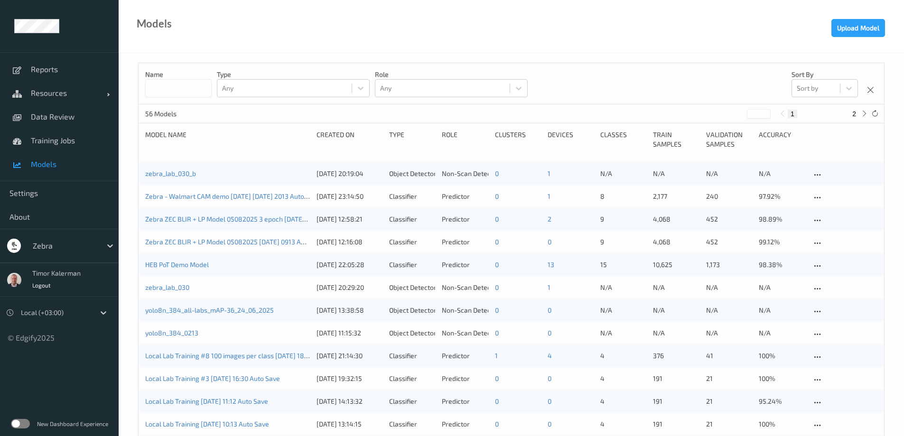
click at [19, 422] on label at bounding box center [20, 423] width 19 height 9
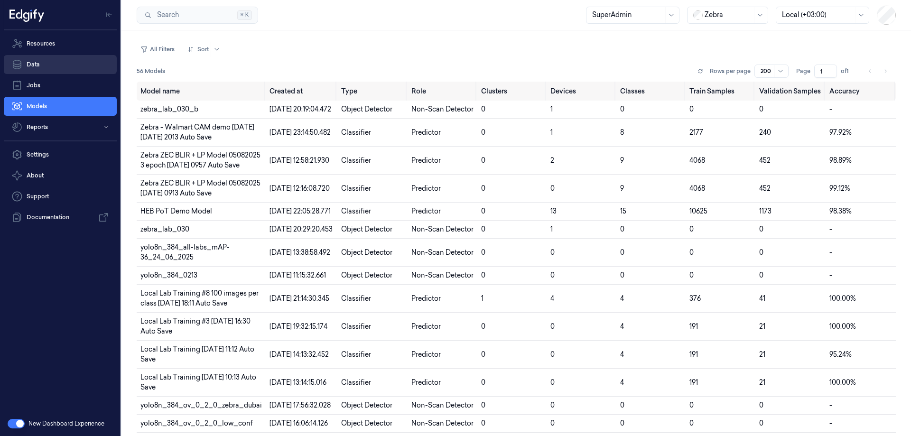
click at [57, 64] on link "Data" at bounding box center [60, 64] width 113 height 19
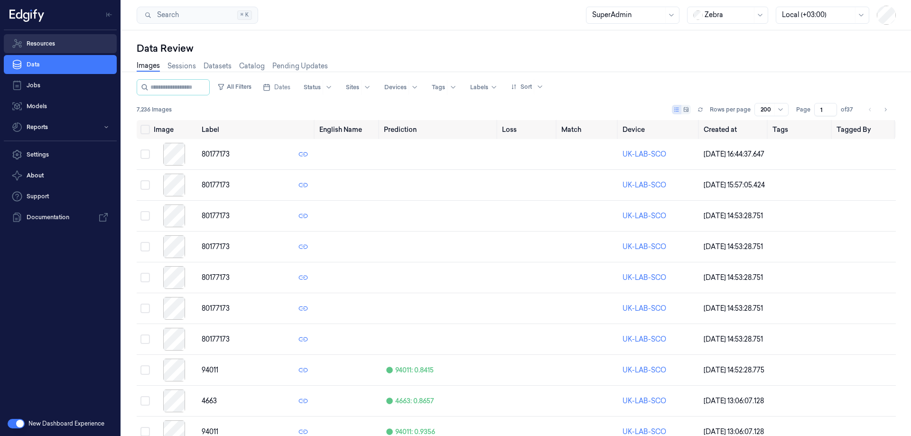
click at [54, 47] on link "Resources" at bounding box center [60, 43] width 113 height 19
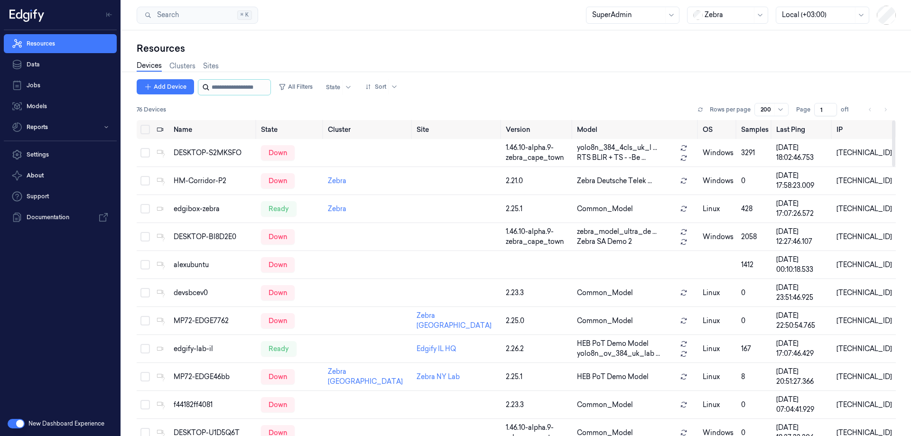
click at [247, 87] on input "string" at bounding box center [240, 87] width 57 height 15
type input "***"
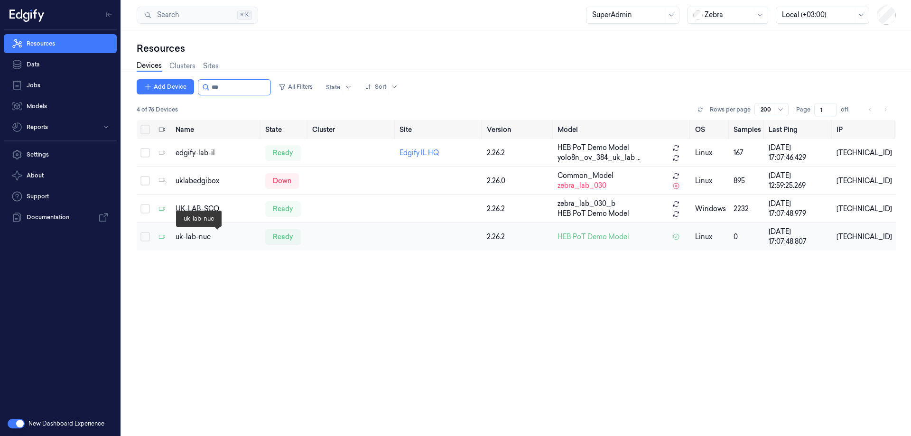
click at [199, 235] on div "uk-lab-nuc" at bounding box center [217, 237] width 82 height 10
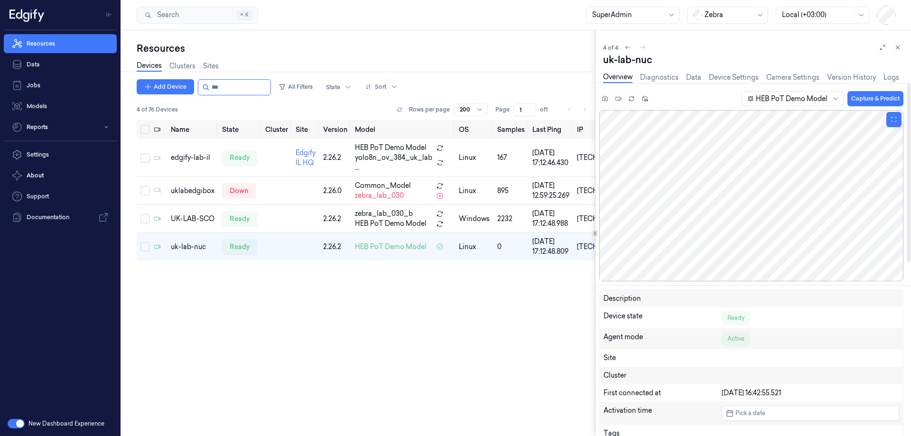
click at [717, 171] on div at bounding box center [752, 195] width 304 height 171
click at [190, 244] on div "uk-lab-nuc" at bounding box center [193, 247] width 44 height 10
click at [179, 214] on div "UK-LAB-SCO" at bounding box center [193, 219] width 44 height 10
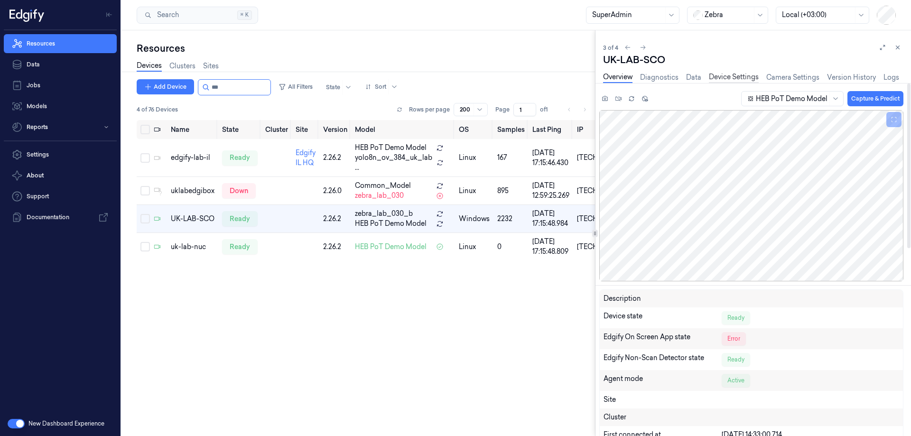
click at [736, 77] on link "Device Settings" at bounding box center [734, 77] width 50 height 11
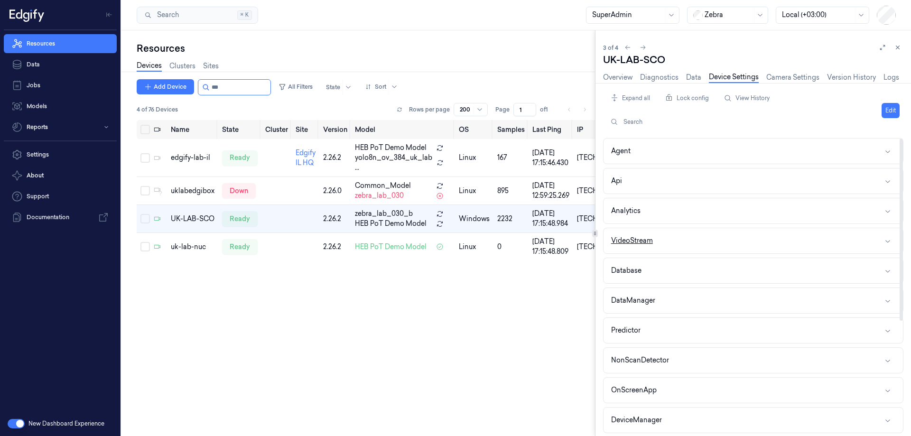
click at [661, 236] on button "VideoStream" at bounding box center [754, 240] width 300 height 25
click at [718, 367] on button "Training" at bounding box center [754, 357] width 300 height 25
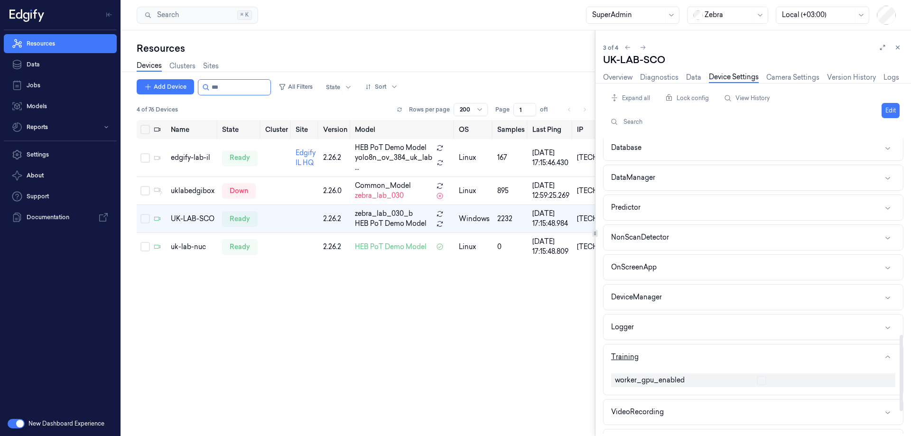
click at [706, 358] on button "Training" at bounding box center [754, 357] width 300 height 25
click at [711, 376] on button "VideoRecording" at bounding box center [754, 387] width 300 height 25
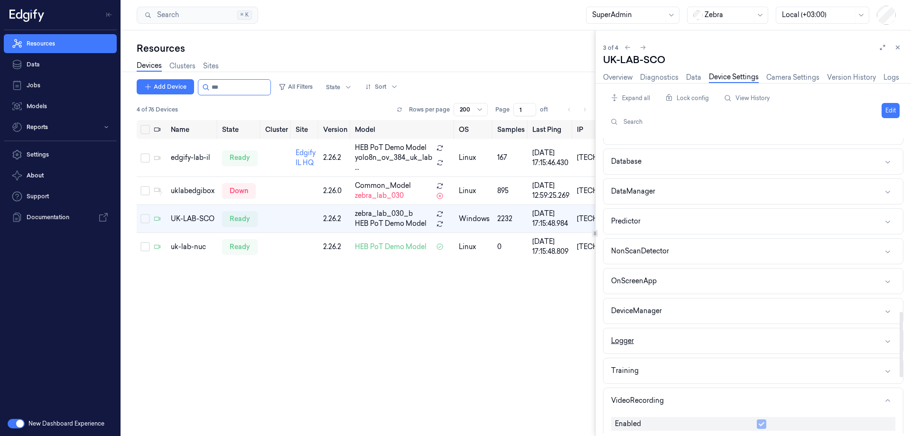
scroll to position [705, 0]
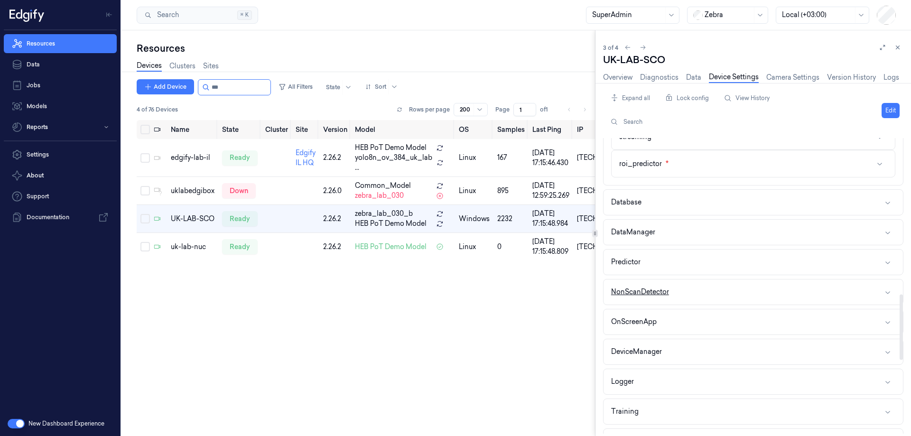
click at [716, 292] on button "NonScanDetector" at bounding box center [754, 292] width 300 height 25
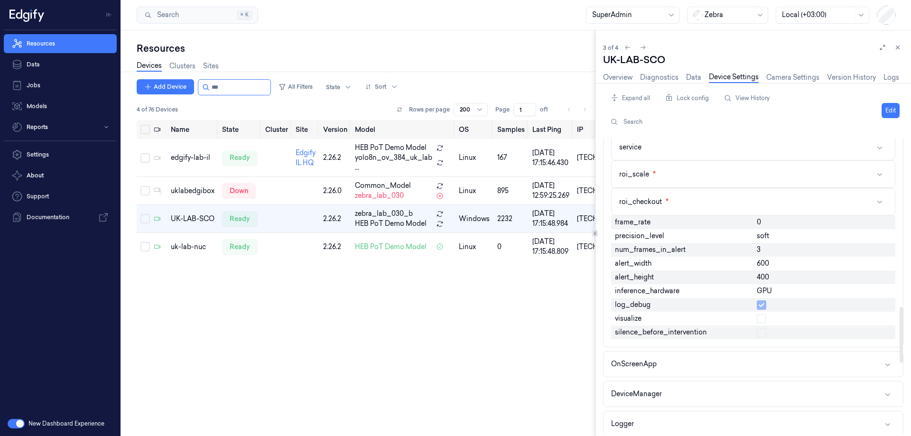
scroll to position [895, 0]
click at [639, 300] on span "log_debug" at bounding box center [633, 303] width 36 height 10
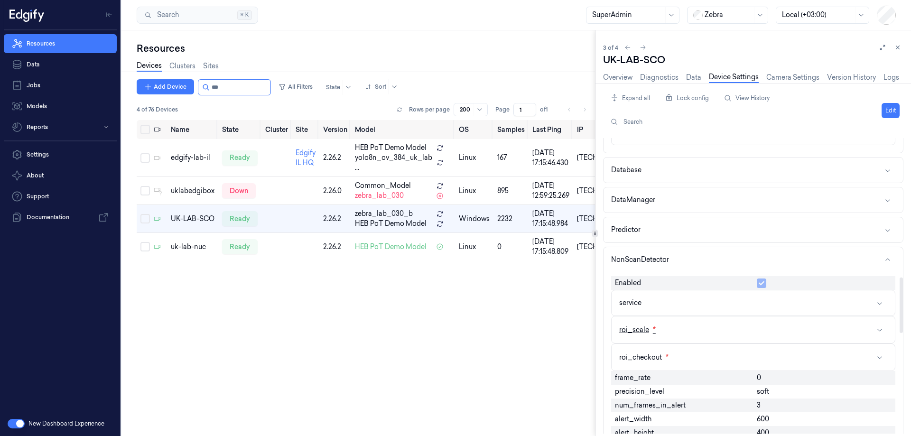
scroll to position [752, 0]
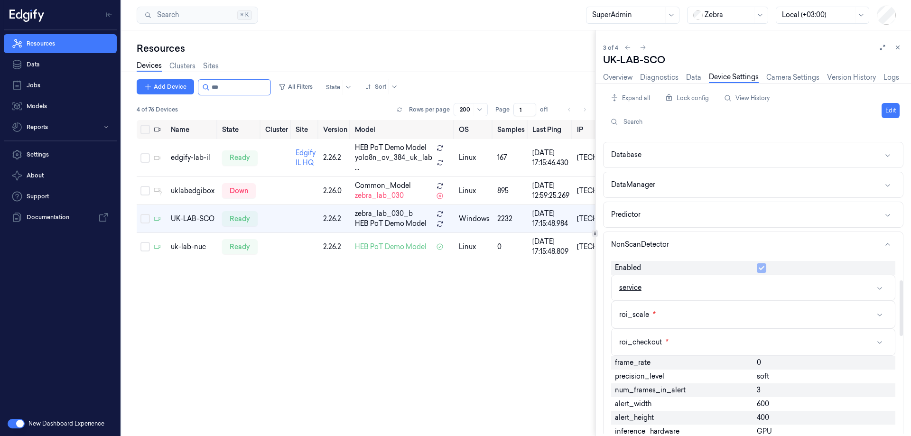
click at [669, 291] on button "service" at bounding box center [753, 287] width 283 height 25
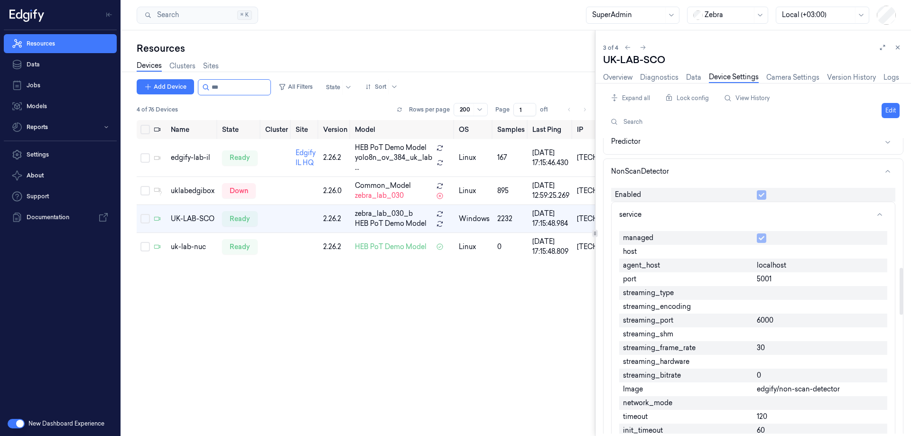
scroll to position [847, 0]
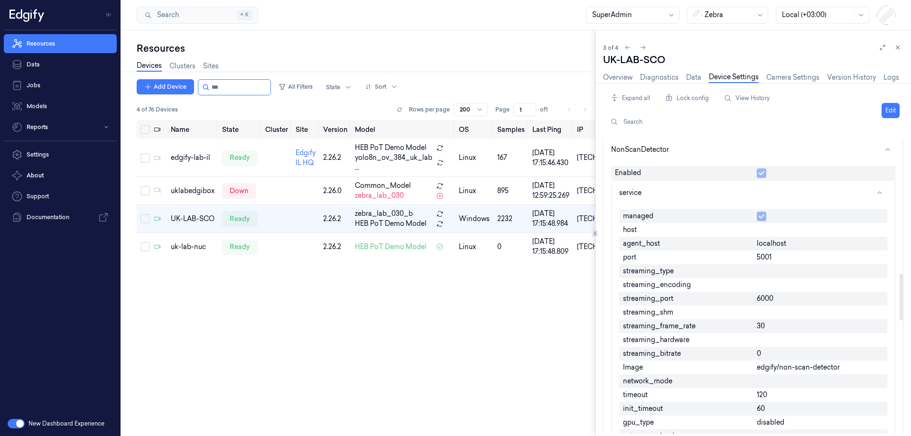
click at [643, 327] on span "streaming_frame_rate" at bounding box center [659, 326] width 73 height 10
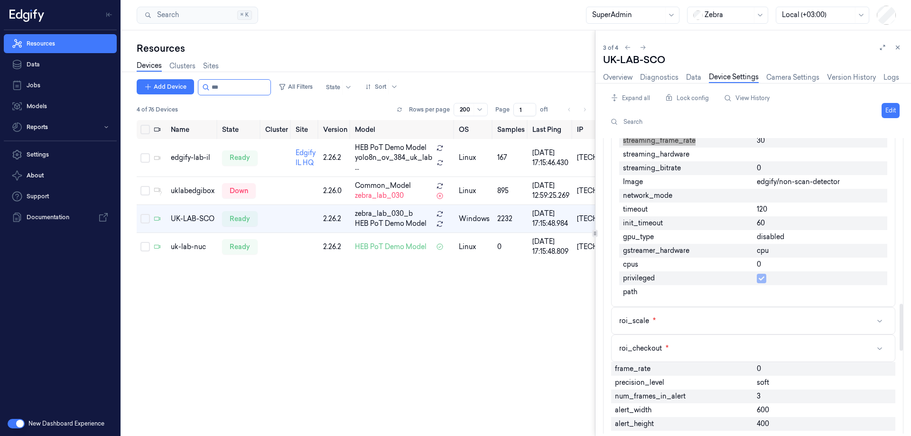
scroll to position [1037, 0]
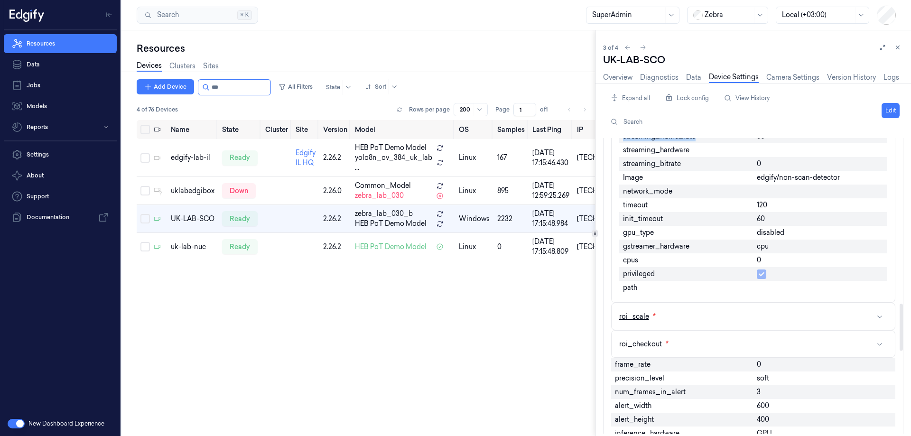
click at [751, 319] on button "roi_scale *" at bounding box center [753, 316] width 283 height 27
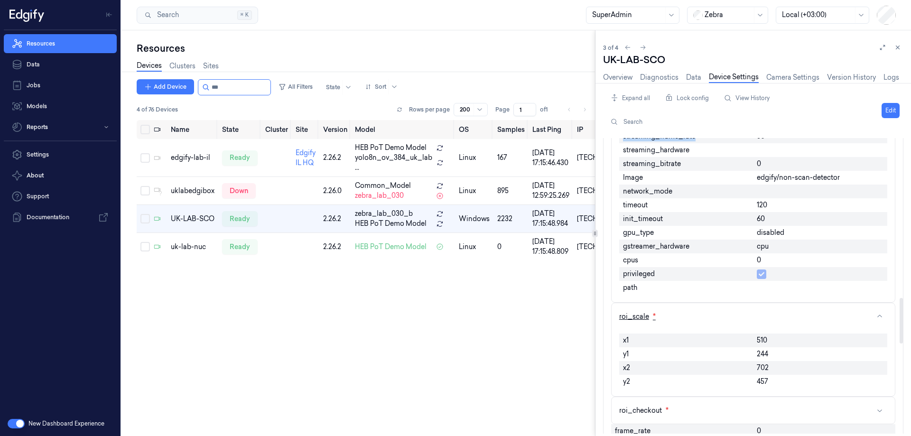
drag, startPoint x: 755, startPoint y: 313, endPoint x: 835, endPoint y: 343, distance: 85.6
click at [775, 317] on button "roi_scale *" at bounding box center [753, 316] width 283 height 27
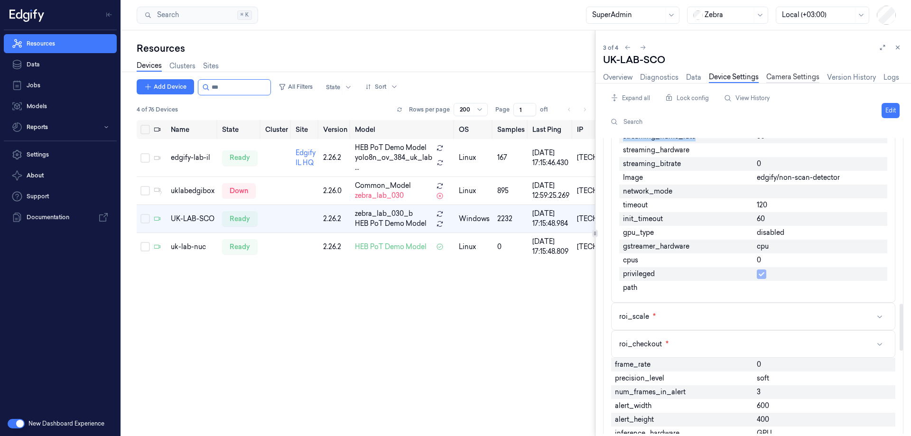
click at [808, 77] on link "Camera Settings" at bounding box center [793, 77] width 53 height 11
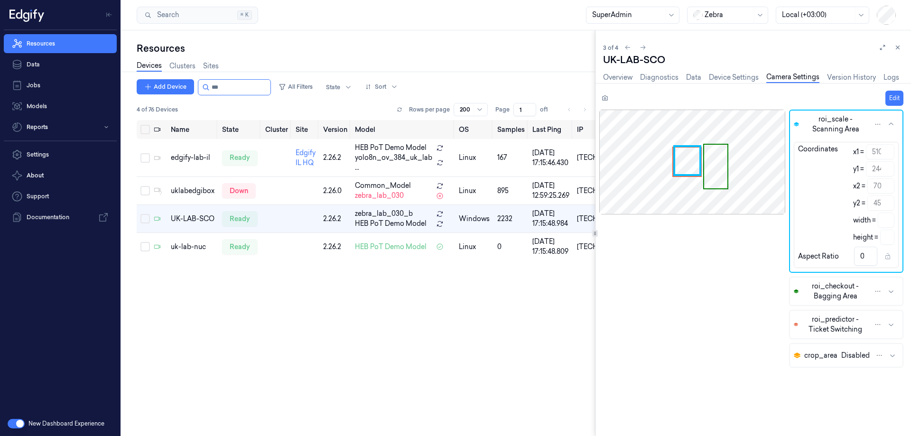
click at [624, 71] on div "Overview Diagnostics Data Device Settings Camera Settings Version History Logs" at bounding box center [751, 78] width 296 height 24
click at [624, 77] on link "Overview" at bounding box center [617, 77] width 29 height 11
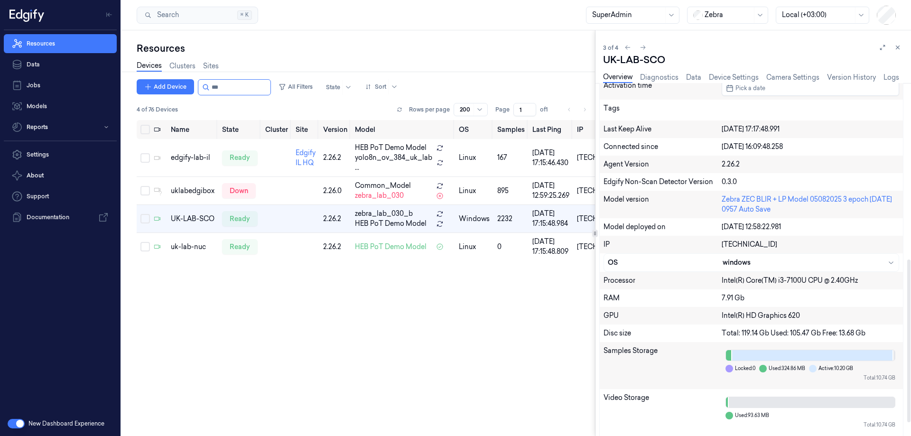
scroll to position [411, 0]
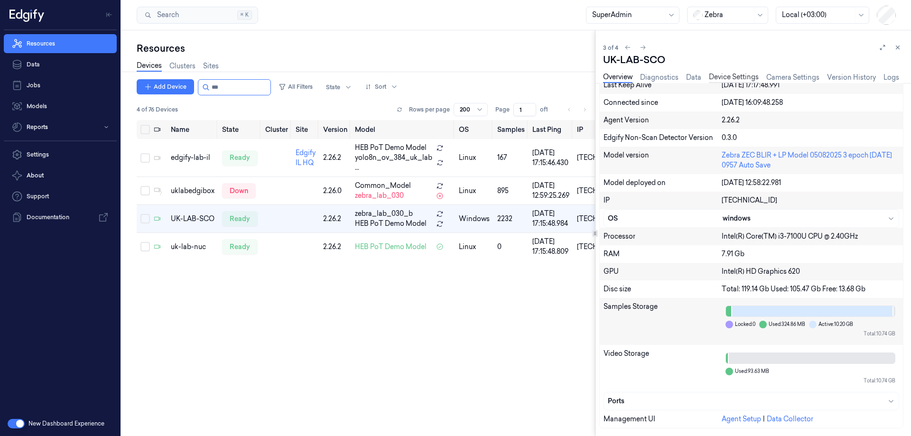
click at [741, 74] on link "Device Settings" at bounding box center [734, 77] width 50 height 11
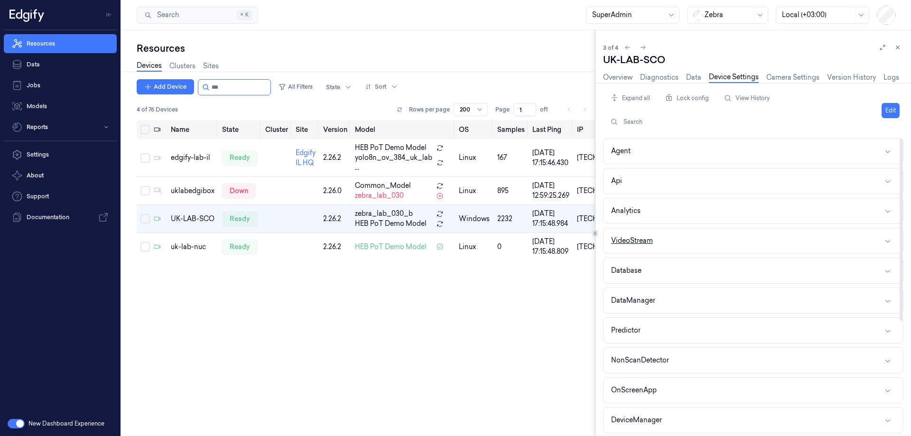
click at [668, 235] on button "VideoStream" at bounding box center [754, 240] width 300 height 25
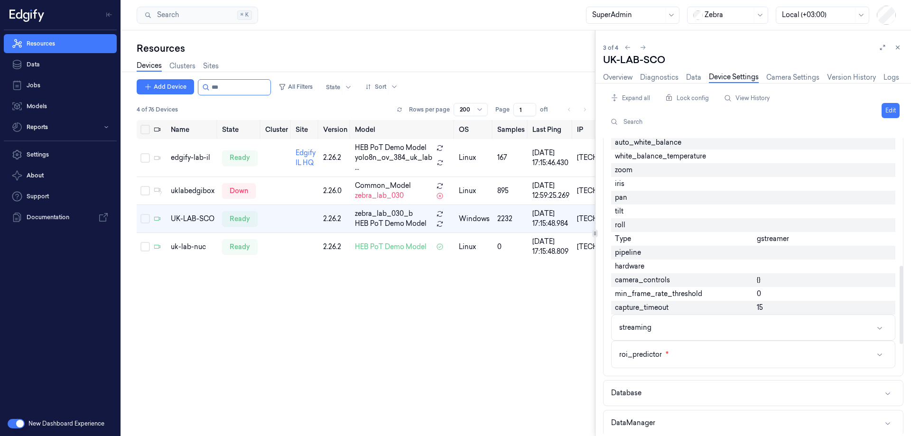
scroll to position [617, 0]
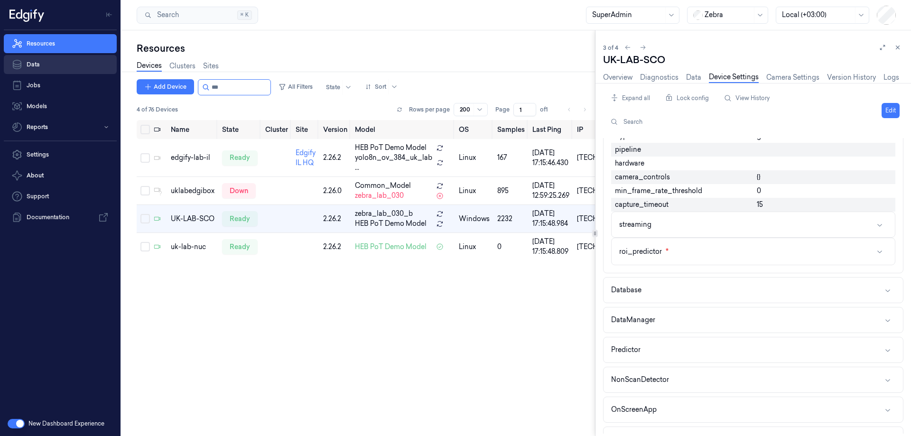
click at [47, 68] on link "Data" at bounding box center [60, 64] width 113 height 19
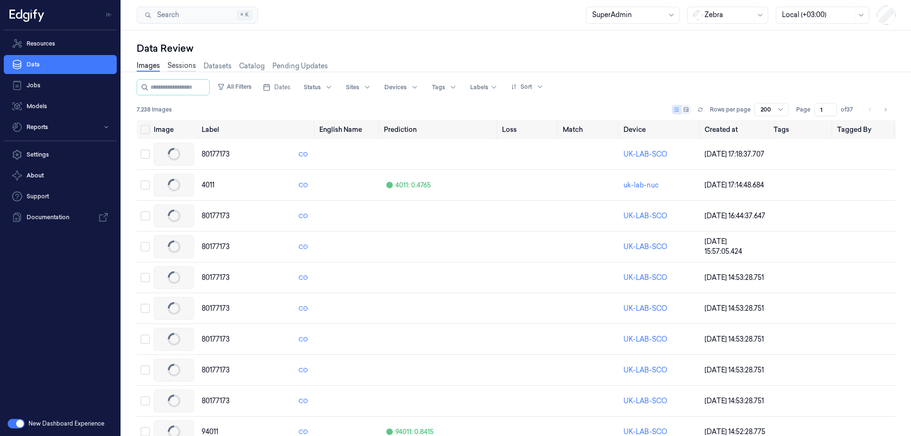
click at [179, 69] on link "Sessions" at bounding box center [182, 66] width 28 height 11
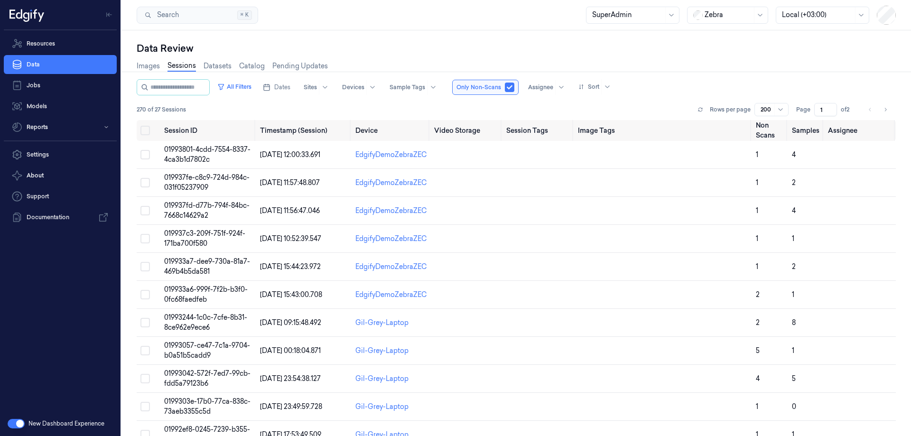
click at [806, 19] on div at bounding box center [817, 15] width 71 height 10
click at [711, 37] on div "Data Review Images Sessions Datasets Catalog Pending Updates All Filters Dates …" at bounding box center [517, 233] width 790 height 406
click at [515, 87] on button "button" at bounding box center [509, 87] width 9 height 9
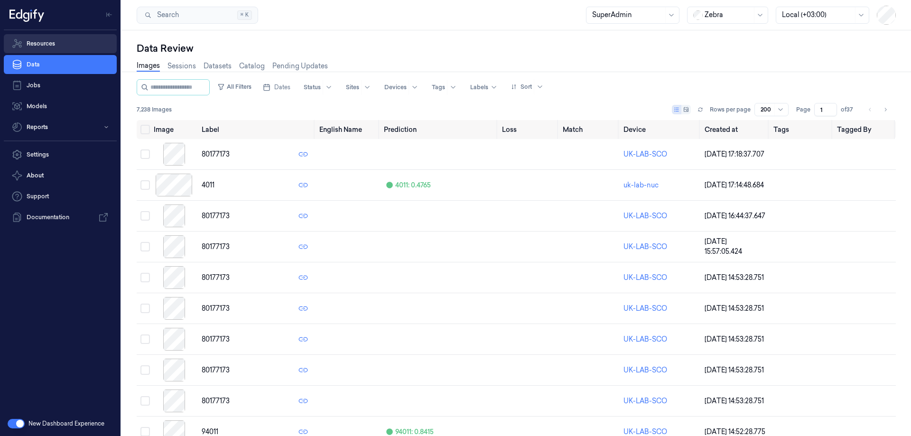
click at [47, 42] on link "Resources" at bounding box center [60, 43] width 113 height 19
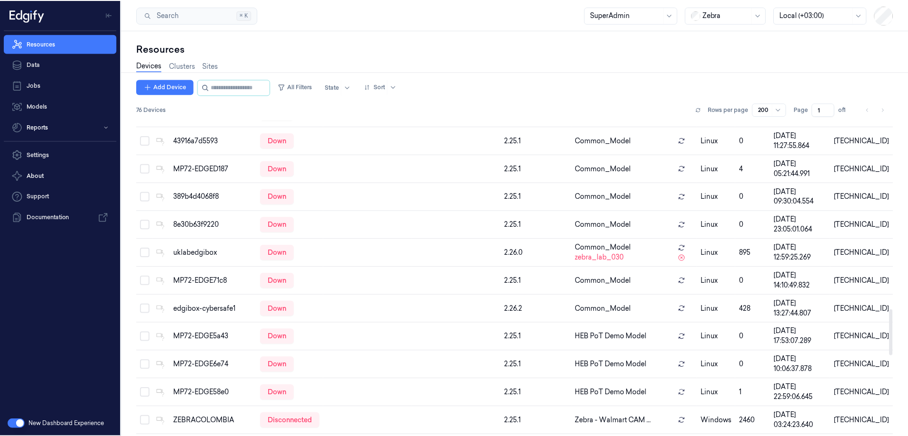
scroll to position [1838, 0]
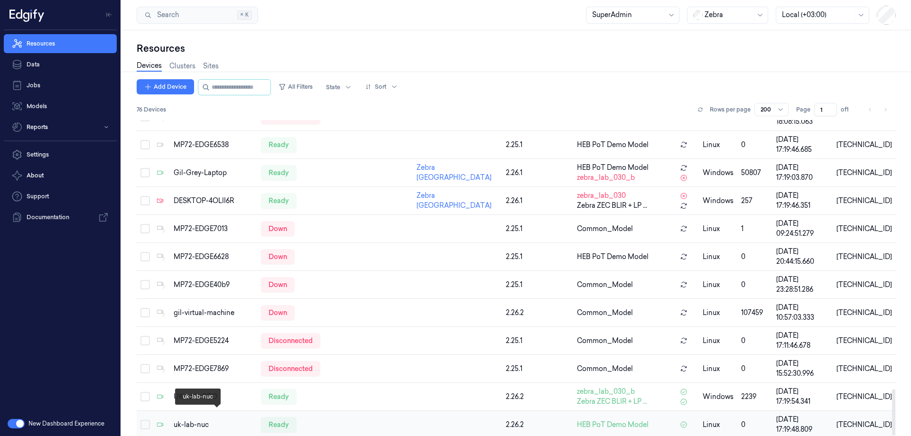
click at [181, 420] on div "uk-lab-nuc" at bounding box center [214, 425] width 80 height 10
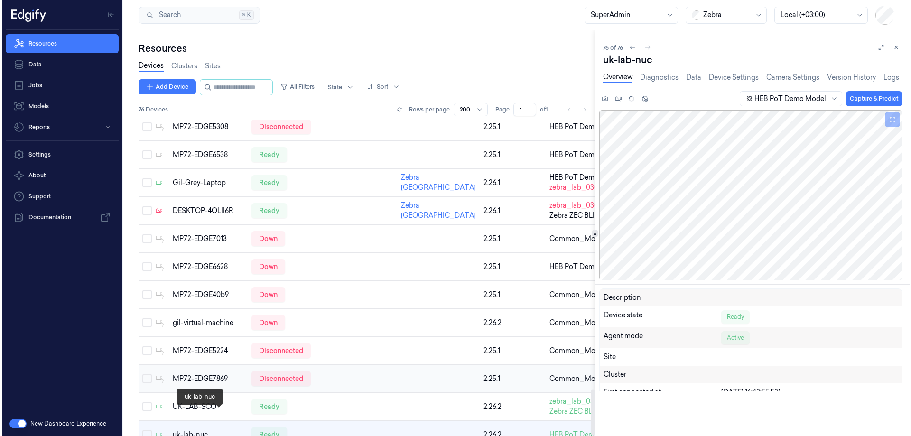
scroll to position [1878, 0]
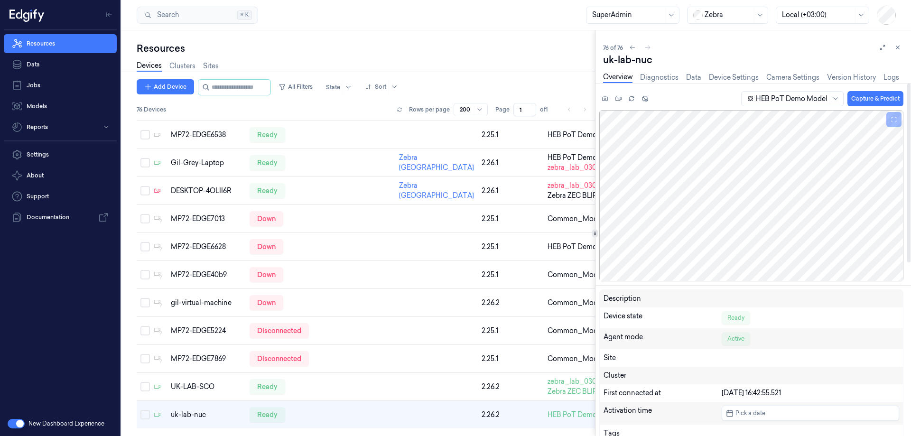
click at [760, 79] on div "Overview Diagnostics Data Device Settings Camera Settings Version History Logs" at bounding box center [751, 77] width 296 height 11
click at [751, 73] on link "Device Settings" at bounding box center [734, 77] width 50 height 11
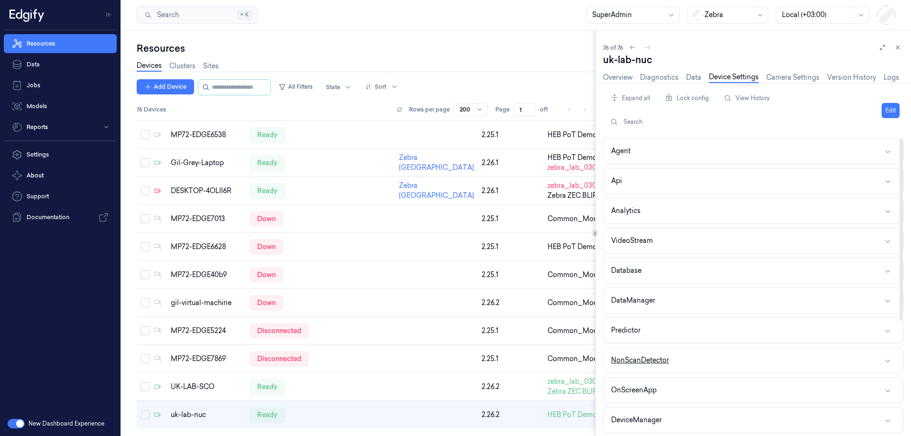
click at [652, 350] on button "NonScanDetector" at bounding box center [754, 360] width 300 height 25
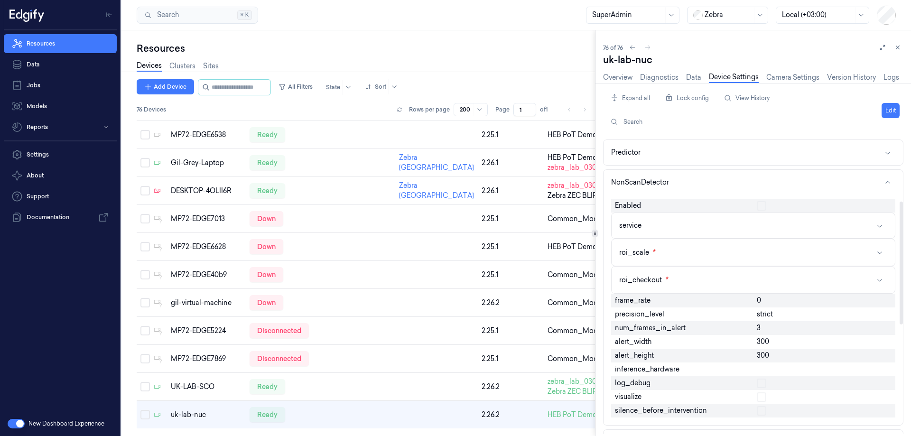
scroll to position [190, 0]
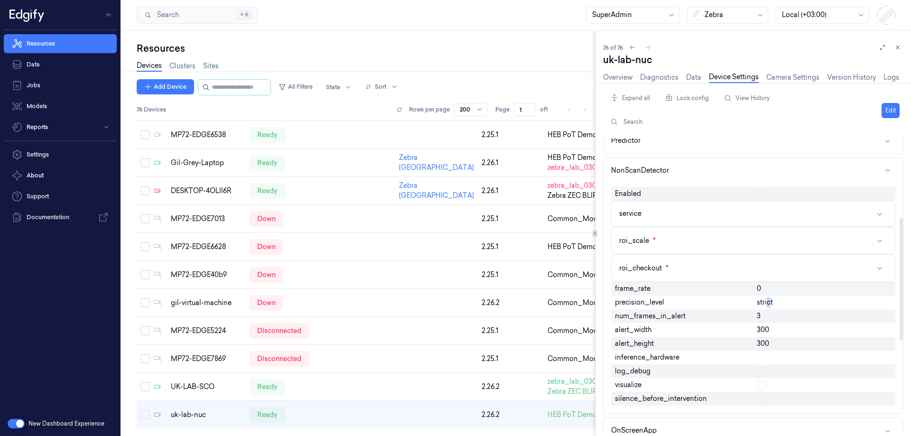
click at [769, 304] on span "strict" at bounding box center [765, 303] width 16 height 10
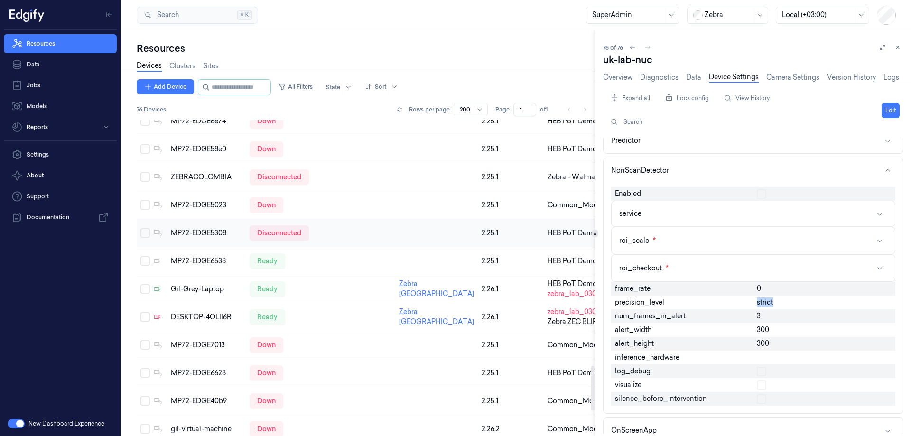
scroll to position [1922, 0]
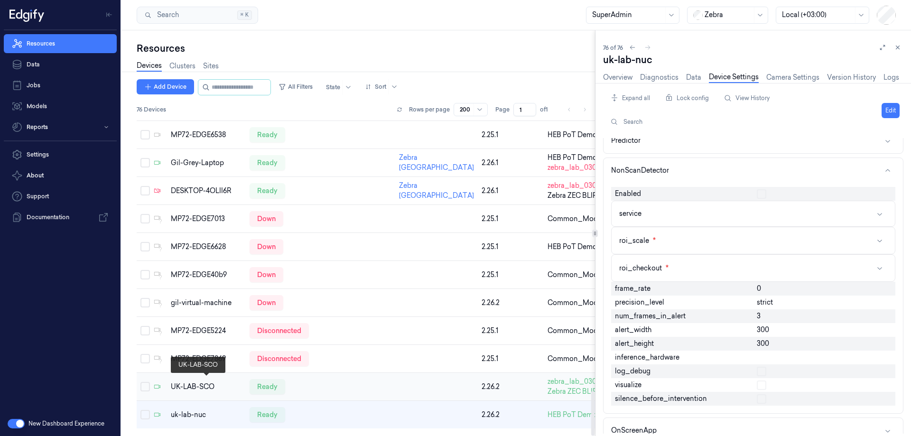
click at [185, 382] on div "UK-LAB-SCO" at bounding box center [206, 387] width 71 height 10
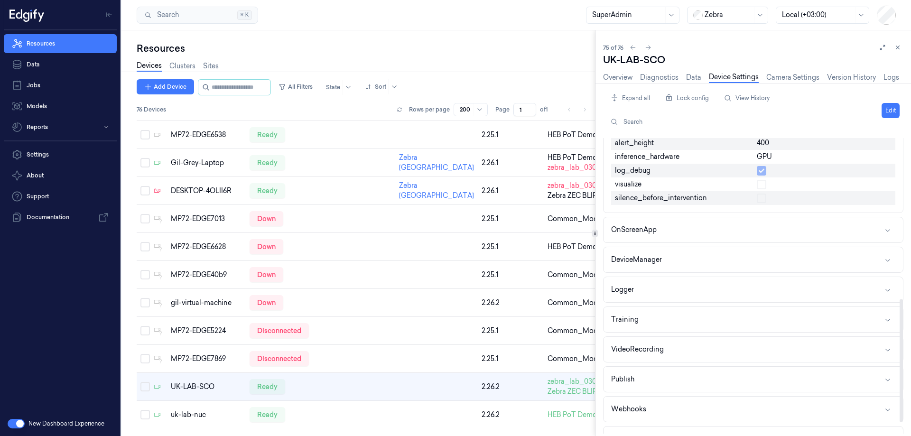
scroll to position [413, 0]
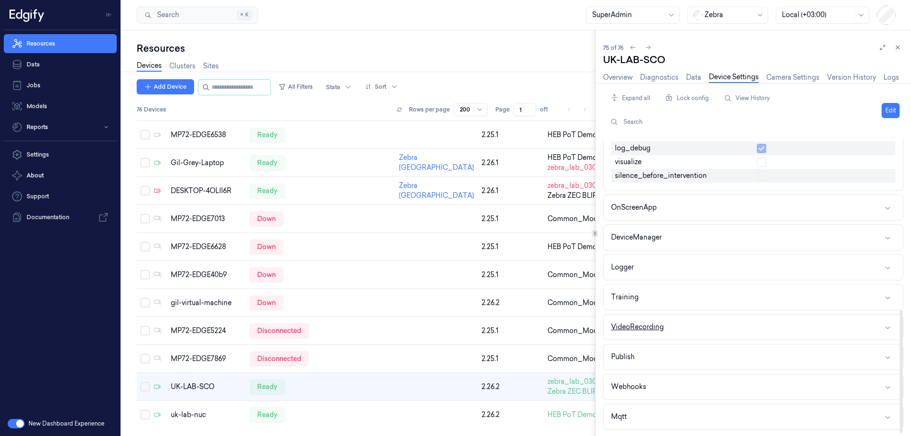
click at [685, 323] on button "VideoRecording" at bounding box center [754, 327] width 300 height 25
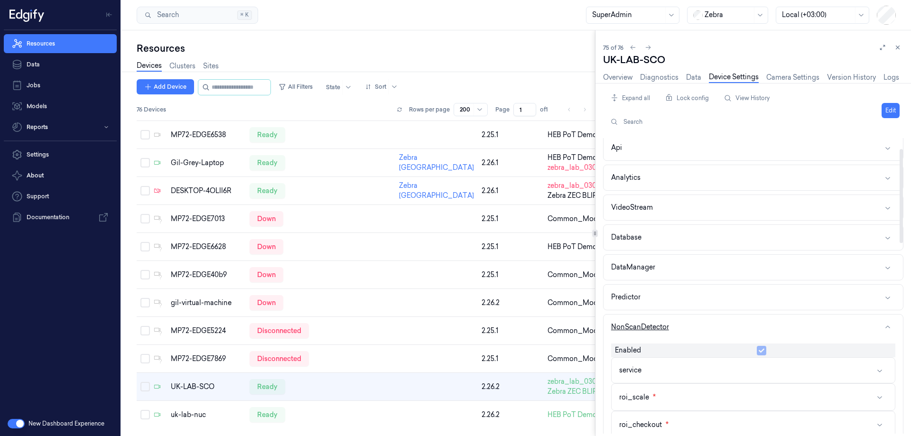
scroll to position [0, 0]
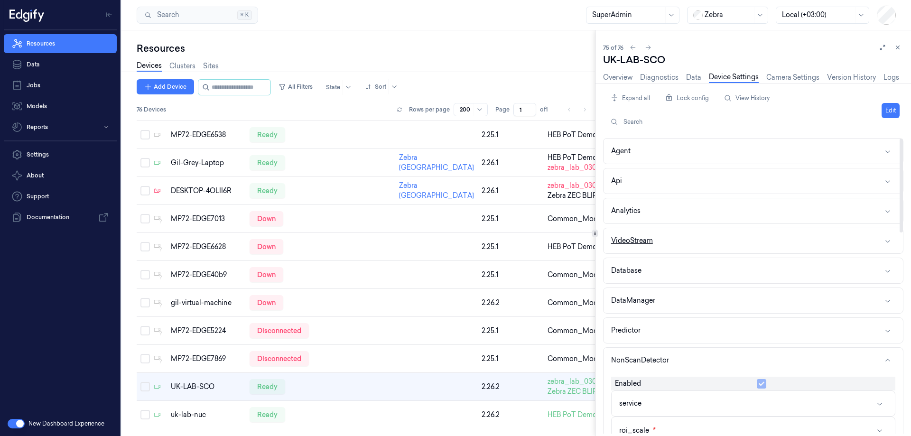
click at [691, 246] on button "VideoStream" at bounding box center [754, 240] width 300 height 25
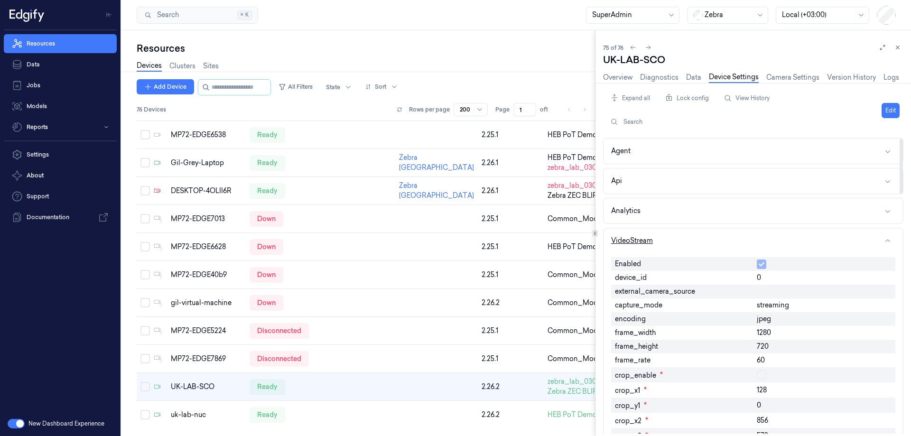
click at [691, 247] on button "VideoStream" at bounding box center [754, 240] width 300 height 25
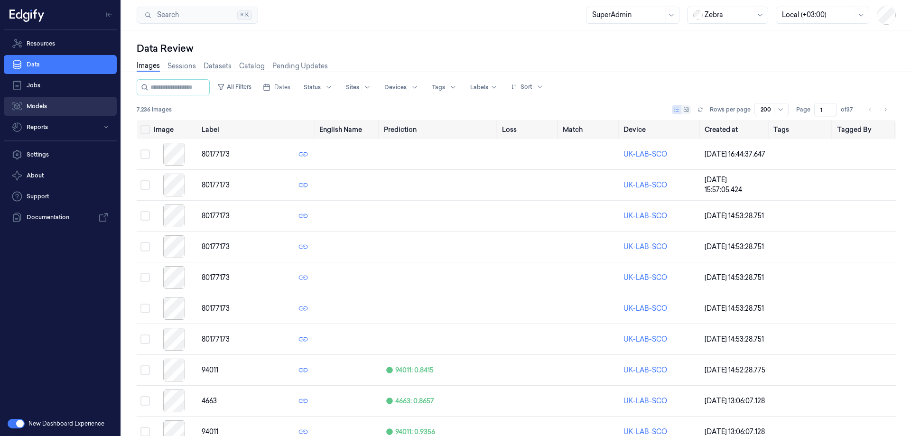
click at [56, 104] on link "Models" at bounding box center [60, 106] width 113 height 19
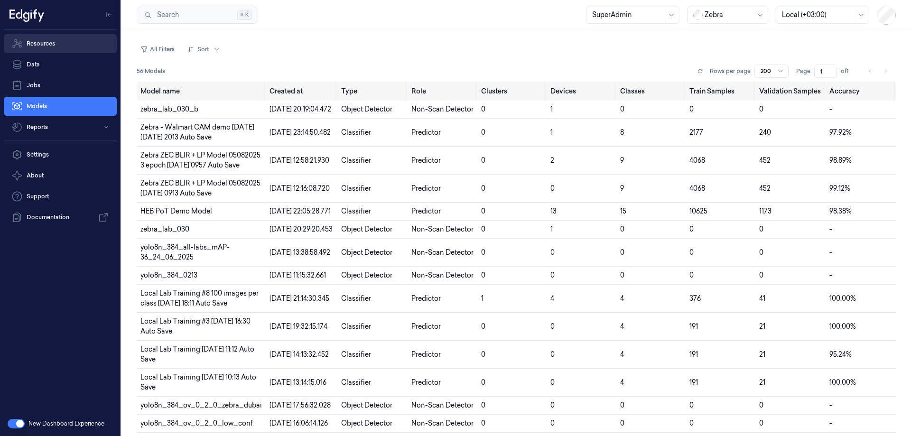
click at [57, 46] on link "Resources" at bounding box center [60, 43] width 113 height 19
